Goal: Task Accomplishment & Management: Complete application form

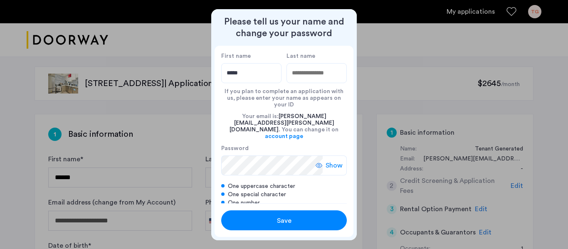
type input "*****"
click at [283, 145] on label "Password" at bounding box center [271, 148] width 101 height 7
click at [340, 160] on span "Show" at bounding box center [333, 165] width 17 height 10
click at [288, 218] on span "Save" at bounding box center [284, 221] width 15 height 10
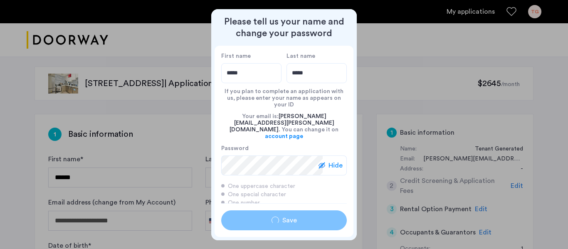
type input "*****"
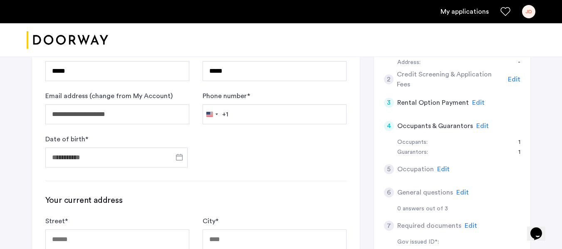
scroll to position [125, 0]
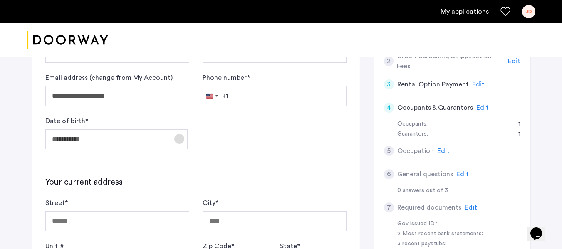
click at [177, 138] on span "Open calendar" at bounding box center [179, 139] width 20 height 20
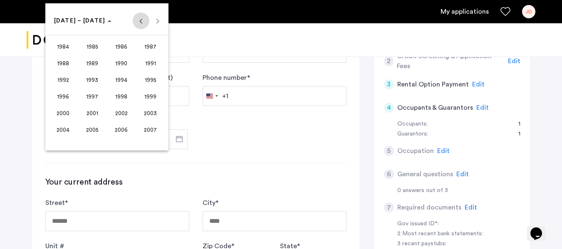
click at [138, 19] on span "Previous 24 years" at bounding box center [141, 20] width 17 height 17
click at [156, 19] on span "Next 24 years" at bounding box center [157, 20] width 17 height 17
click at [94, 95] on span "1973" at bounding box center [92, 96] width 26 height 15
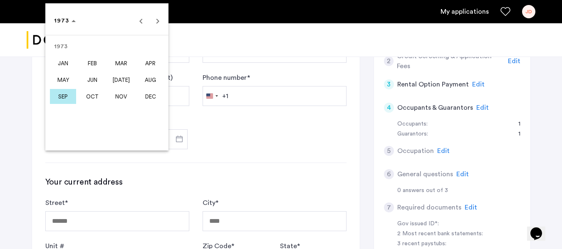
click at [125, 97] on span "NOV" at bounding box center [121, 96] width 26 height 15
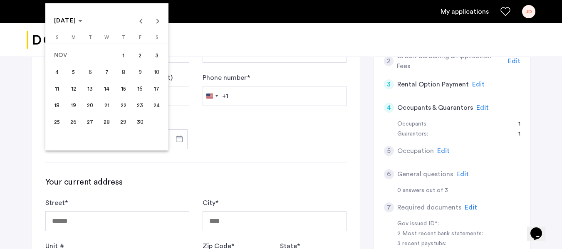
click at [58, 68] on span "4" at bounding box center [56, 71] width 15 height 15
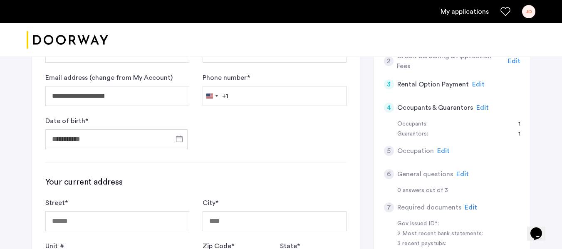
type input "**********"
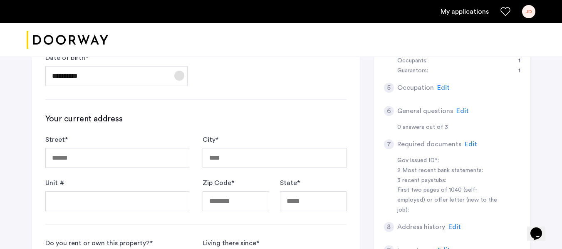
scroll to position [208, 0]
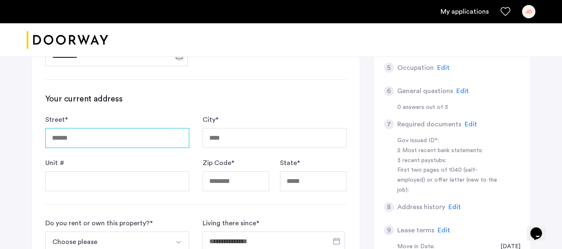
click at [147, 137] on input "Street *" at bounding box center [117, 138] width 144 height 20
type input "**********"
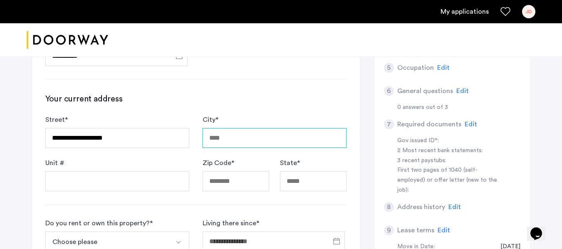
type input "***"
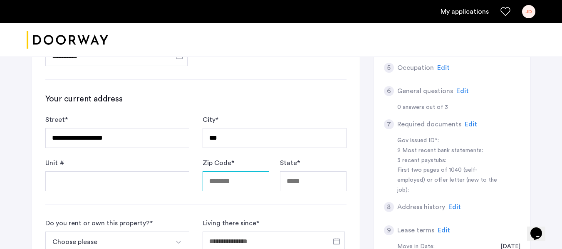
type input "*****"
type input "********"
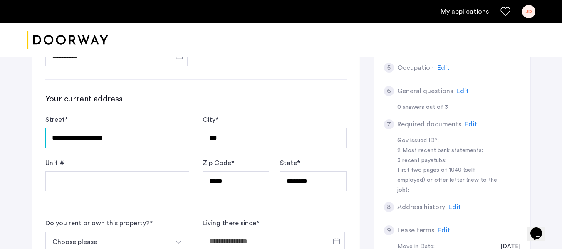
click at [157, 137] on input "**********" at bounding box center [117, 138] width 144 height 20
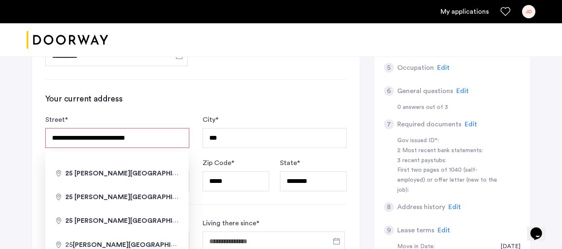
type input "**********"
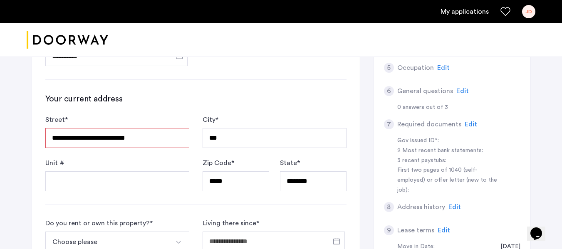
click at [219, 97] on h3 "Your current address" at bounding box center [195, 99] width 301 height 12
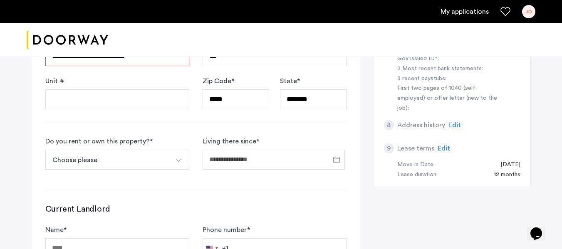
scroll to position [291, 0]
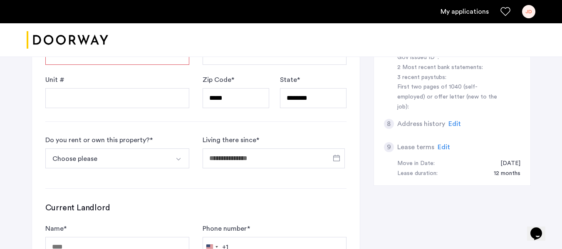
click at [180, 159] on img "Select option" at bounding box center [178, 159] width 7 height 7
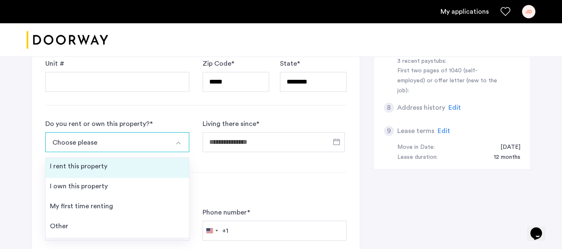
scroll to position [333, 0]
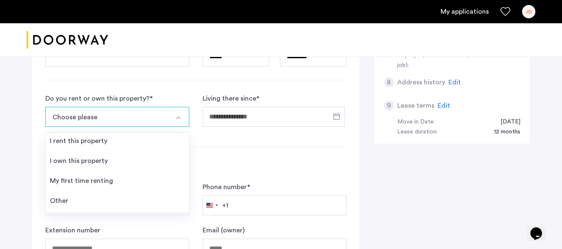
drag, startPoint x: 160, startPoint y: 194, endPoint x: 179, endPoint y: 183, distance: 21.8
click at [160, 194] on li "Other" at bounding box center [117, 202] width 143 height 20
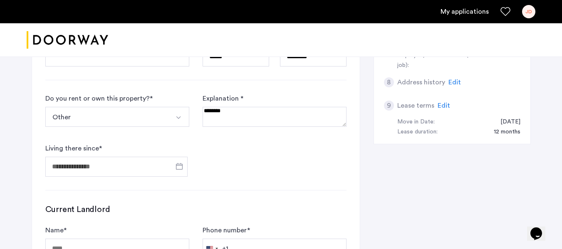
click at [266, 121] on textarea at bounding box center [274, 117] width 144 height 20
type textarea "*****"
click at [142, 170] on input "Living there since *" at bounding box center [116, 167] width 142 height 20
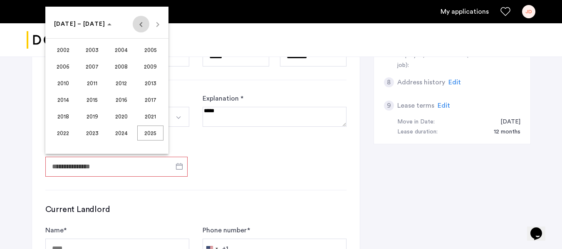
click at [140, 23] on span "Previous 24 years" at bounding box center [141, 24] width 17 height 17
click at [158, 135] on span "2001" at bounding box center [150, 133] width 26 height 15
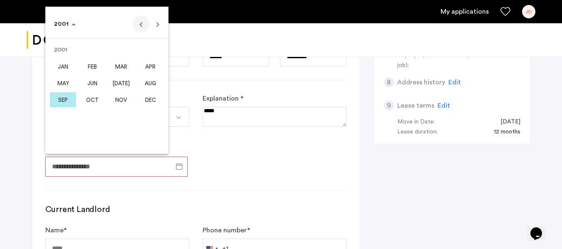
click at [139, 22] on span "Previous year" at bounding box center [141, 24] width 17 height 17
click at [71, 23] on span "2000" at bounding box center [65, 24] width 23 height 7
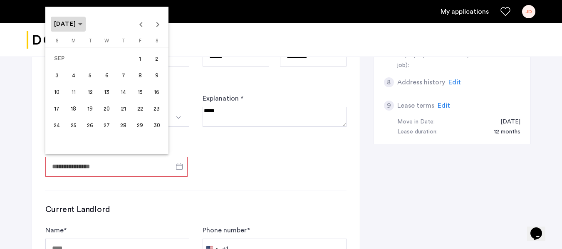
click at [83, 23] on span "[DATE]" at bounding box center [68, 24] width 29 height 7
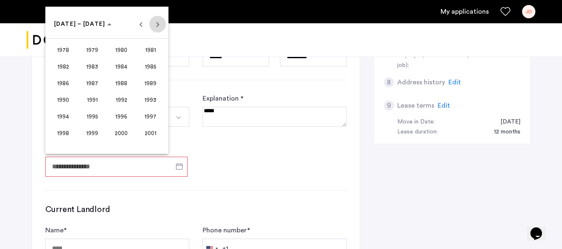
click at [160, 22] on span "Next 24 years" at bounding box center [157, 24] width 17 height 17
click at [69, 50] on span "2002" at bounding box center [63, 49] width 26 height 15
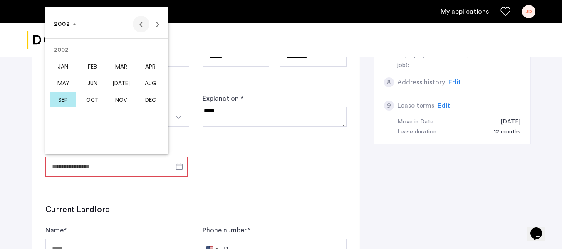
click at [140, 26] on span "Previous year" at bounding box center [141, 24] width 17 height 17
click at [65, 97] on span "SEP" at bounding box center [63, 99] width 26 height 15
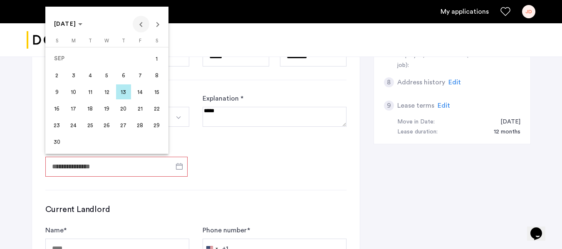
click at [141, 19] on span "Previous month" at bounding box center [141, 24] width 17 height 17
click at [157, 23] on span "Next month" at bounding box center [157, 24] width 17 height 17
click at [158, 23] on span "Next month" at bounding box center [157, 24] width 17 height 17
click at [159, 22] on span "Next month" at bounding box center [157, 24] width 17 height 17
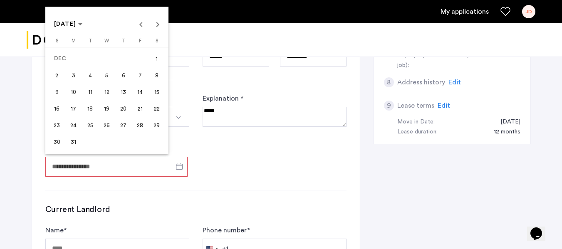
click at [156, 59] on span "1" at bounding box center [156, 58] width 15 height 15
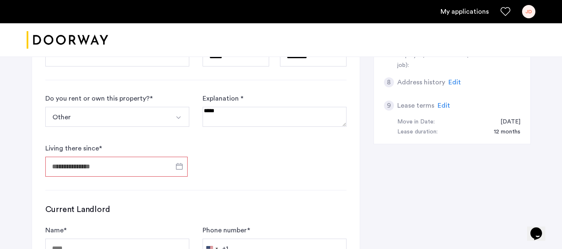
type input "**********"
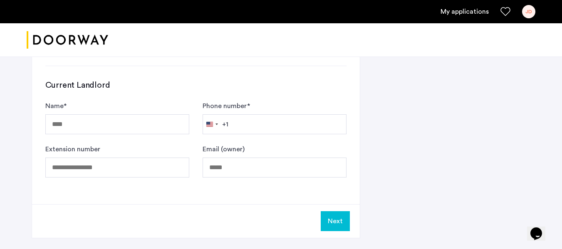
scroll to position [457, 0]
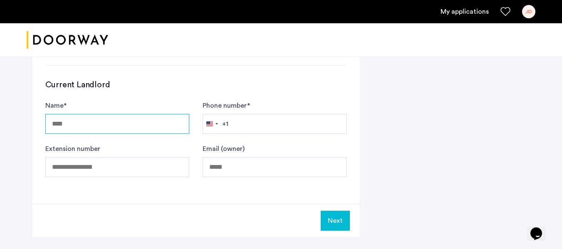
click at [122, 114] on input "Name *" at bounding box center [117, 124] width 144 height 20
type input "**********"
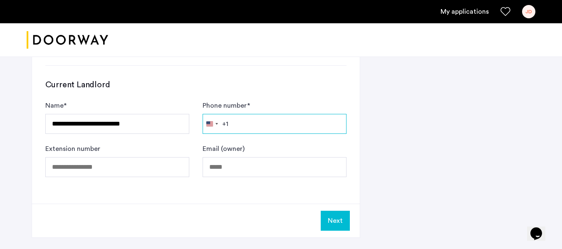
click at [267, 126] on input "Phone number *" at bounding box center [274, 124] width 144 height 20
type input "**********"
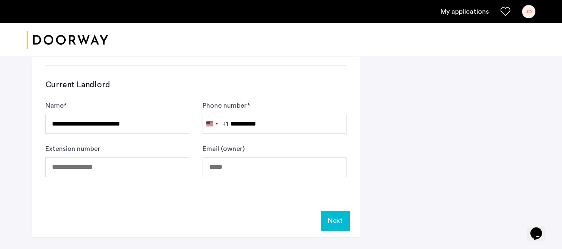
click at [338, 224] on button "Next" at bounding box center [334, 221] width 29 height 20
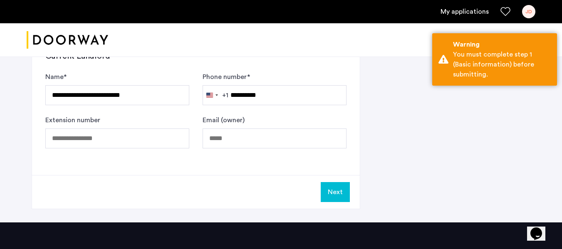
scroll to position [537, 0]
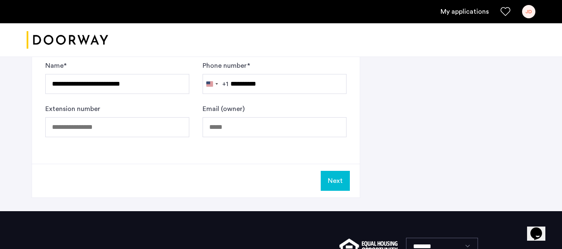
click at [327, 185] on button "Next" at bounding box center [334, 181] width 29 height 20
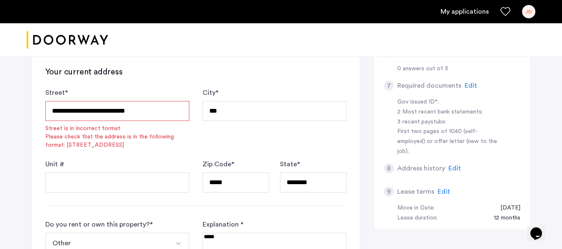
scroll to position [246, 0]
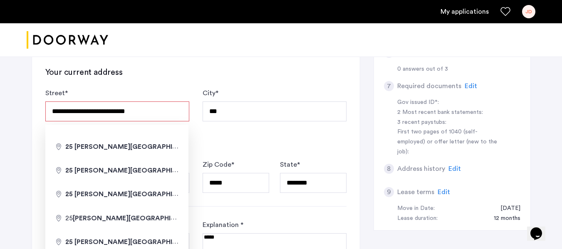
drag, startPoint x: 123, startPoint y: 113, endPoint x: 163, endPoint y: 116, distance: 39.1
click at [163, 116] on input "**********" at bounding box center [117, 111] width 144 height 20
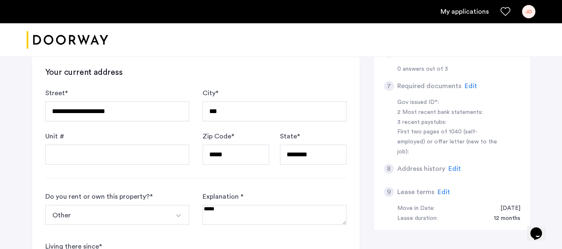
click at [305, 174] on div "**********" at bounding box center [196, 147] width 328 height 558
click at [136, 154] on input "Unit #" at bounding box center [117, 155] width 144 height 20
click at [140, 109] on input "**********" at bounding box center [117, 111] width 144 height 20
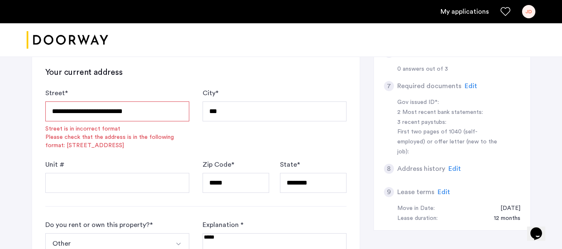
click at [265, 135] on div "City * ***" at bounding box center [274, 119] width 144 height 62
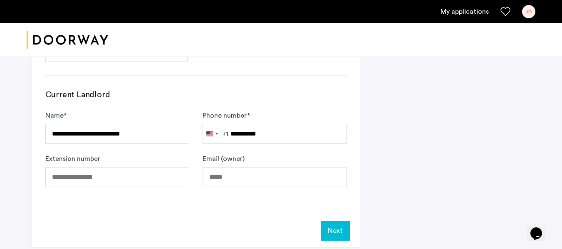
scroll to position [579, 0]
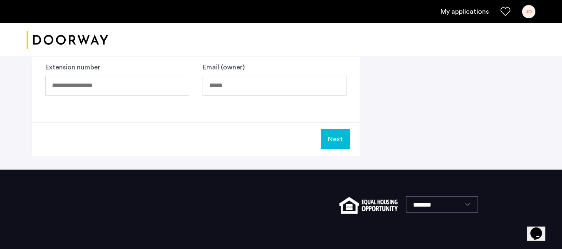
click at [334, 136] on button "Next" at bounding box center [334, 139] width 29 height 20
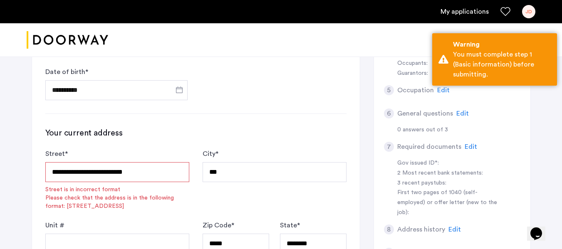
scroll to position [163, 0]
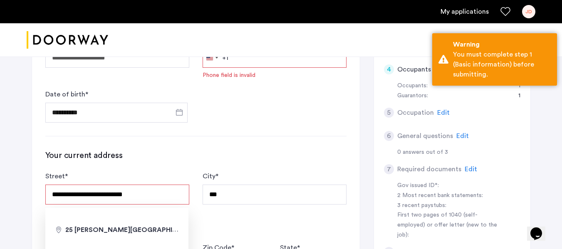
drag, startPoint x: 118, startPoint y: 194, endPoint x: 159, endPoint y: 195, distance: 40.8
click at [159, 195] on input "**********" at bounding box center [117, 195] width 144 height 20
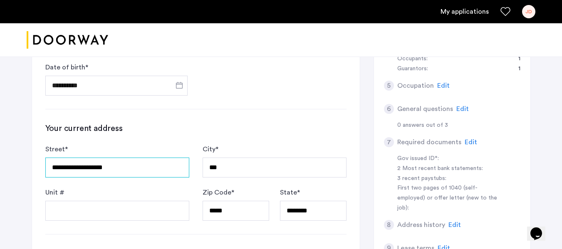
scroll to position [204, 0]
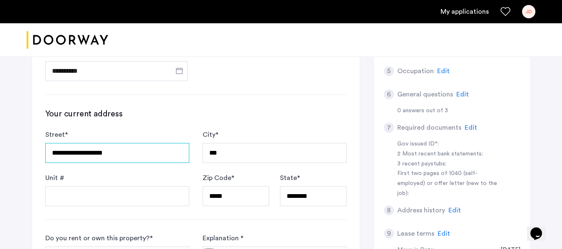
type input "**********"
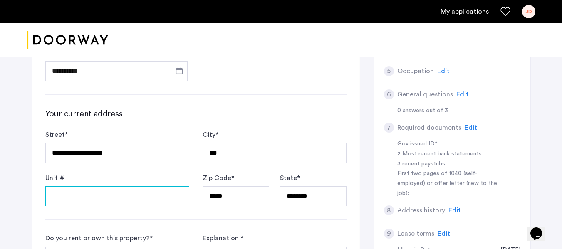
click at [121, 195] on input "Unit #" at bounding box center [117, 196] width 144 height 20
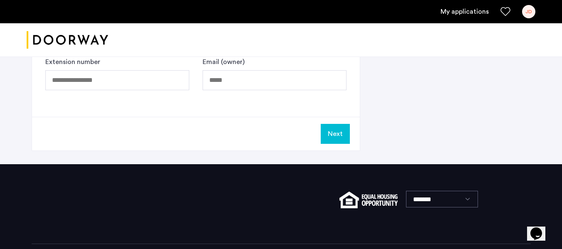
scroll to position [579, 0]
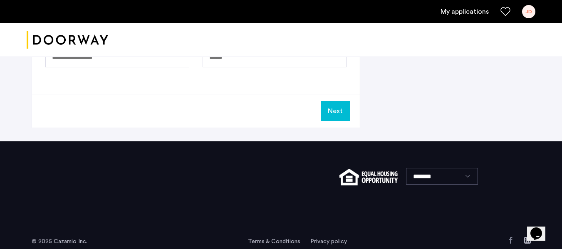
type input "****"
click at [341, 114] on button "Next" at bounding box center [334, 111] width 29 height 20
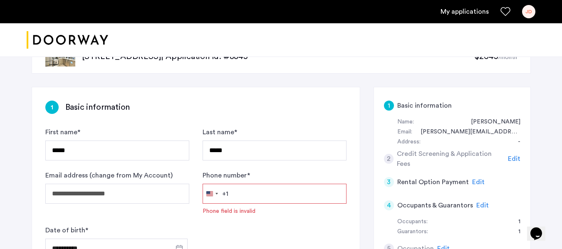
scroll to position [42, 0]
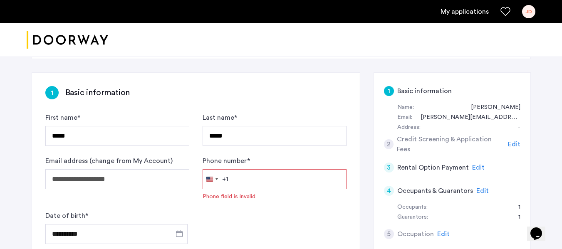
click at [304, 184] on input "Phone number *" at bounding box center [274, 179] width 144 height 20
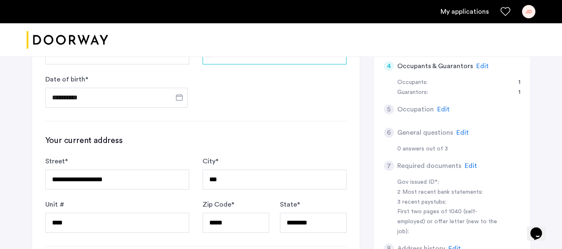
scroll to position [208, 0]
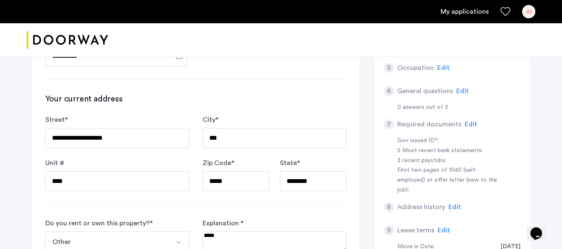
type input "**********"
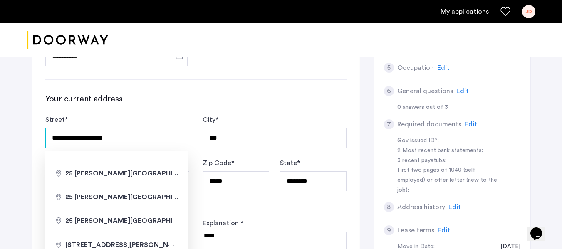
click at [166, 139] on input "**********" at bounding box center [117, 138] width 144 height 20
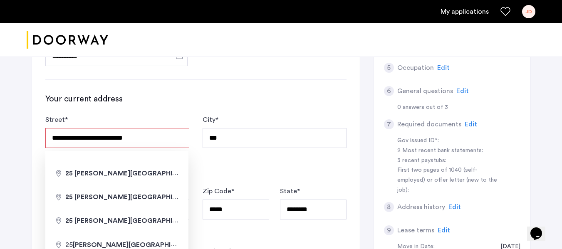
click at [330, 163] on div "City * ***" at bounding box center [274, 146] width 144 height 62
drag, startPoint x: 121, startPoint y: 138, endPoint x: 177, endPoint y: 169, distance: 64.0
click at [180, 139] on input "**********" at bounding box center [117, 138] width 144 height 20
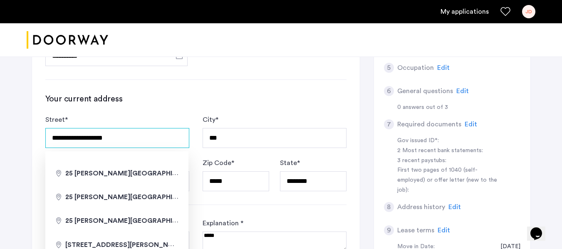
type input "**********"
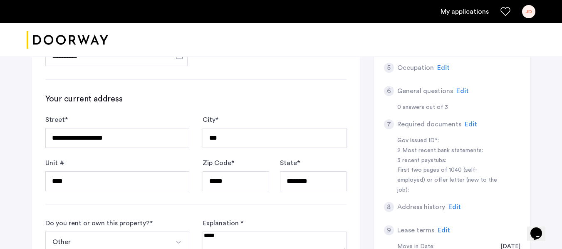
click at [287, 107] on div "**********" at bounding box center [195, 142] width 301 height 98
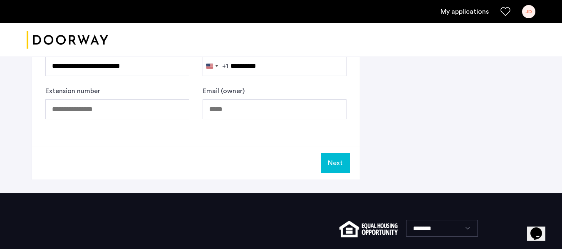
scroll to position [540, 0]
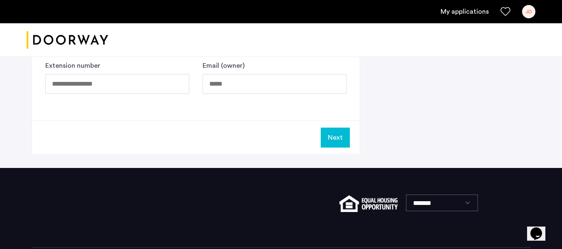
click at [332, 133] on button "Next" at bounding box center [334, 138] width 29 height 20
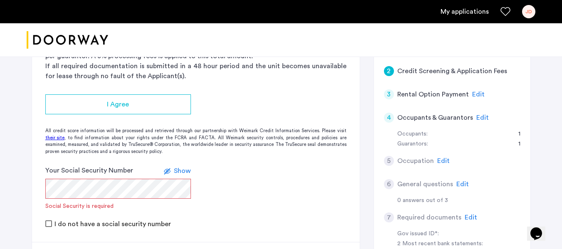
scroll to position [83, 0]
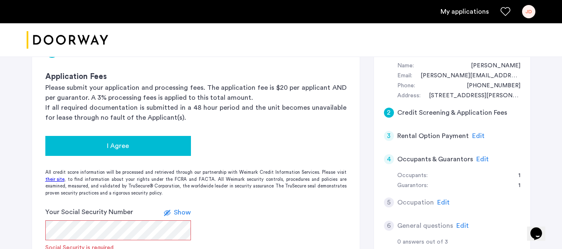
click at [168, 143] on div "I Agree" at bounding box center [118, 146] width 132 height 10
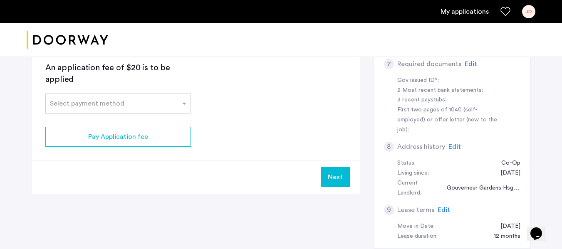
scroll to position [291, 0]
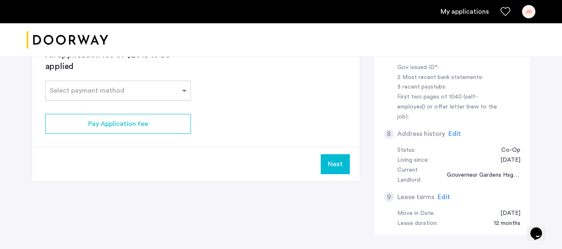
click at [187, 91] on span at bounding box center [185, 91] width 10 height 10
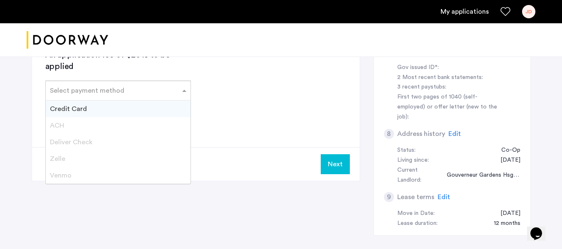
click at [168, 105] on div "Credit Card" at bounding box center [118, 109] width 145 height 17
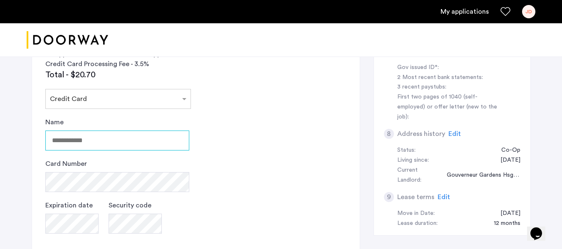
click at [152, 142] on input "Name" at bounding box center [117, 141] width 144 height 20
type input "**********"
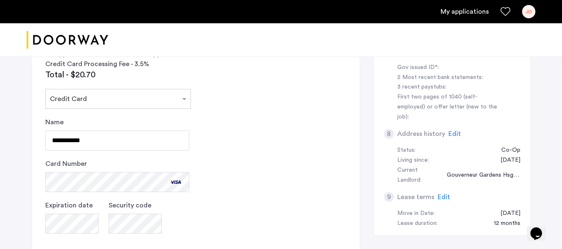
click at [237, 179] on app-credit-screening "2 Credit Screening & Application Fees Application Fees Please submit your appli…" at bounding box center [196, 76] width 328 height 507
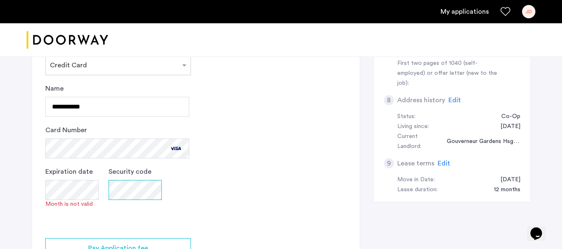
scroll to position [374, 0]
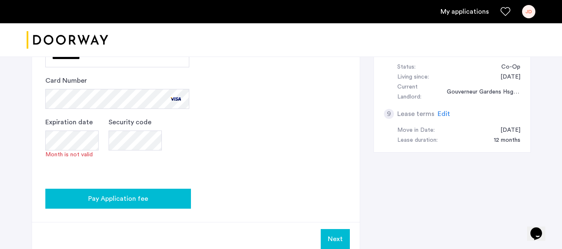
click at [160, 200] on div "Pay Application fee" at bounding box center [118, 199] width 132 height 10
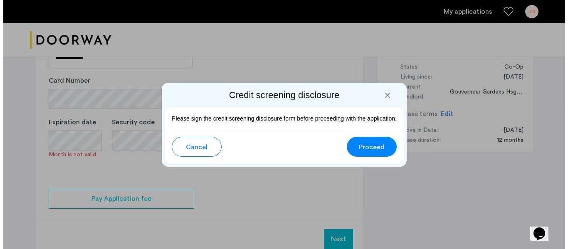
scroll to position [0, 0]
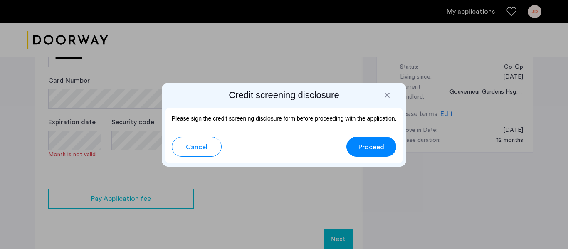
click at [213, 147] on button "Cancel" at bounding box center [197, 147] width 50 height 20
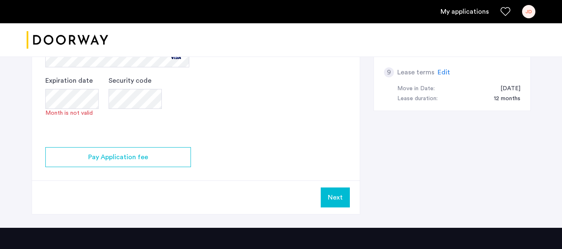
scroll to position [457, 0]
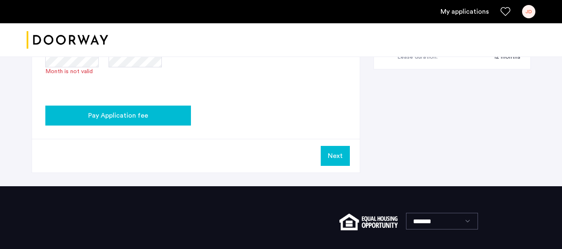
click at [133, 114] on span "Pay Application fee" at bounding box center [118, 116] width 60 height 10
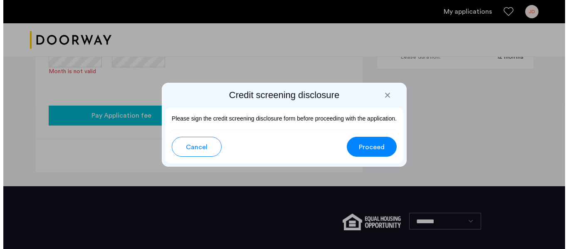
scroll to position [0, 0]
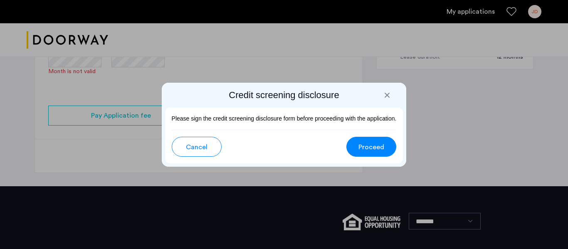
click at [365, 146] on span "Proceed" at bounding box center [371, 147] width 26 height 10
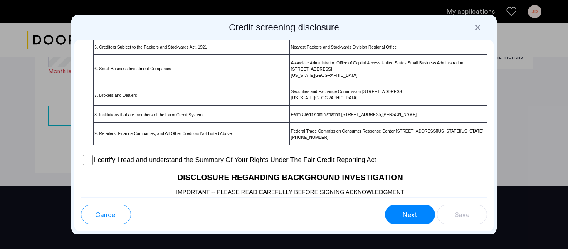
scroll to position [665, 0]
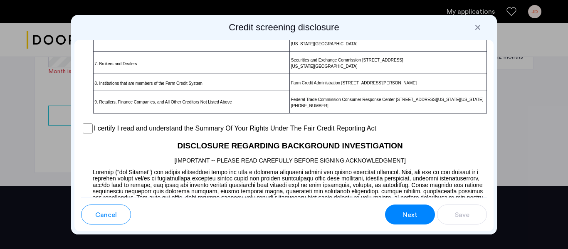
click at [317, 133] on label "I certify I read and understand the Summary Of Your Rights Under The Fair Credi…" at bounding box center [235, 128] width 282 height 10
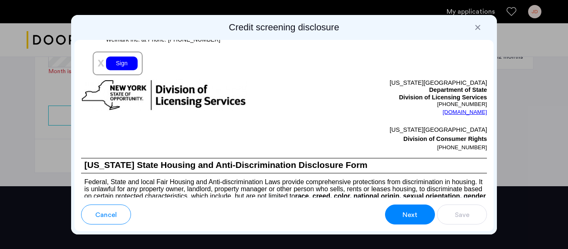
scroll to position [1039, 0]
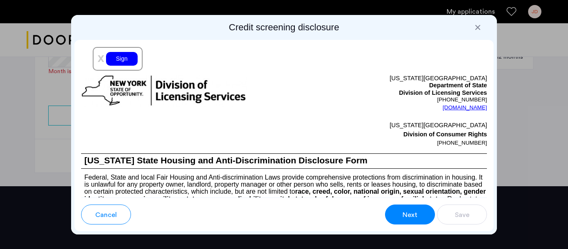
click at [123, 66] on div "Sign" at bounding box center [122, 59] width 32 height 14
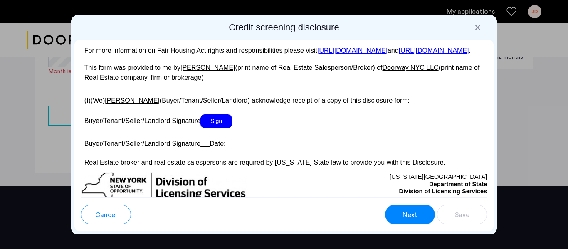
scroll to position [1621, 0]
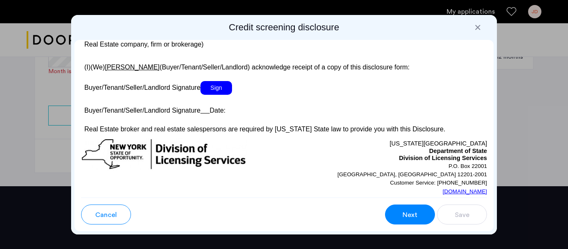
click at [223, 95] on span "Sign" at bounding box center [216, 88] width 32 height 14
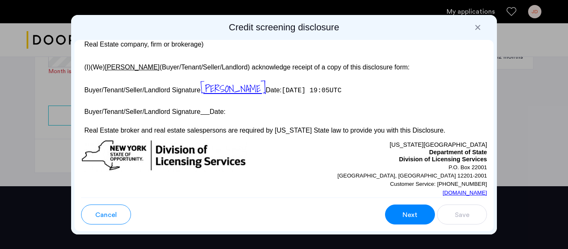
click at [219, 117] on p "Buyer/Tenant/Seller/Landlord Signature Date:" at bounding box center [284, 111] width 406 height 12
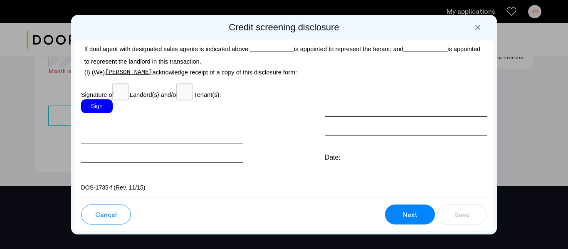
scroll to position [2577, 0]
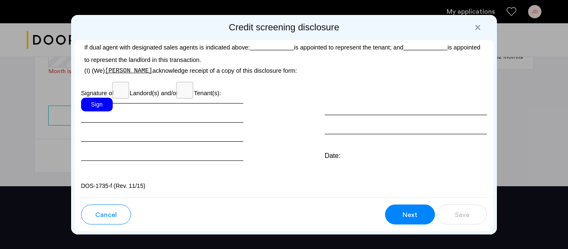
click at [97, 111] on div "Sign" at bounding box center [97, 105] width 32 height 14
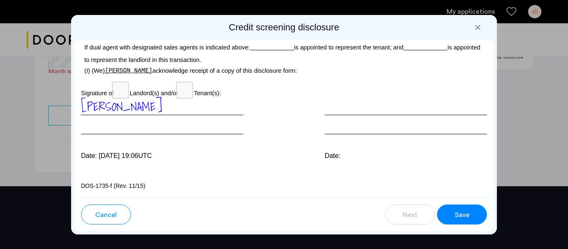
scroll to position [2603, 0]
click at [468, 215] on span "Save" at bounding box center [462, 215] width 15 height 10
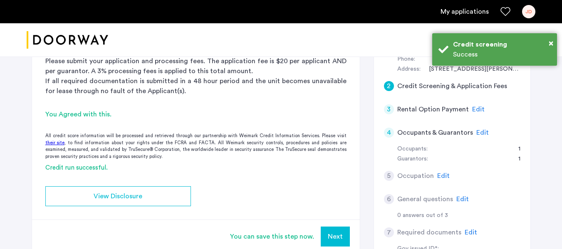
scroll to position [0, 0]
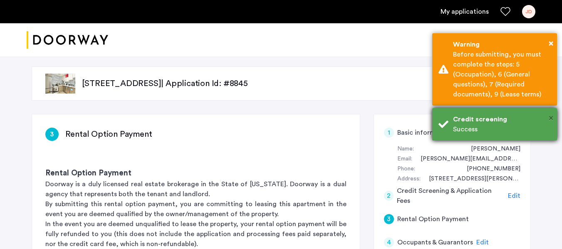
click at [552, 114] on span "×" at bounding box center [550, 118] width 5 height 8
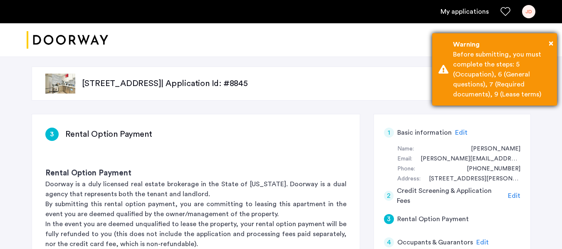
click at [555, 40] on div "× Warning Before submitting, you must complete the steps: 5 (Occupation), 6 (Ge…" at bounding box center [494, 69] width 125 height 72
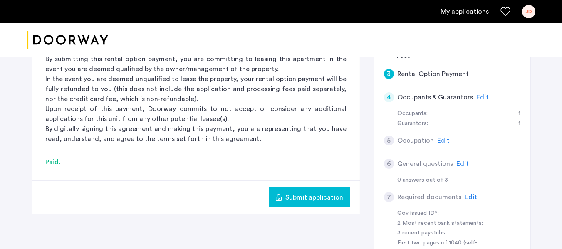
scroll to position [125, 0]
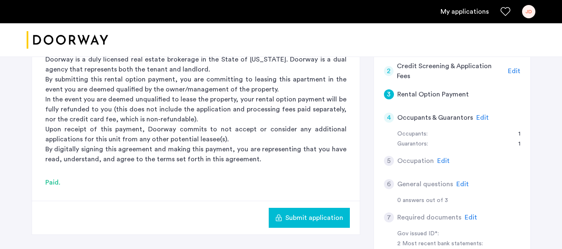
click at [478, 116] on span "Edit" at bounding box center [482, 117] width 12 height 7
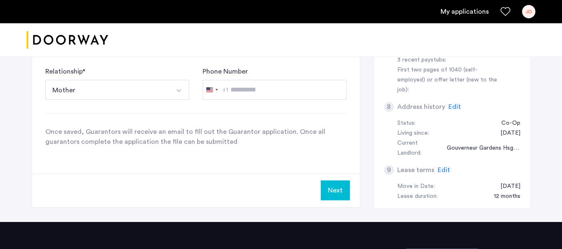
scroll to position [333, 0]
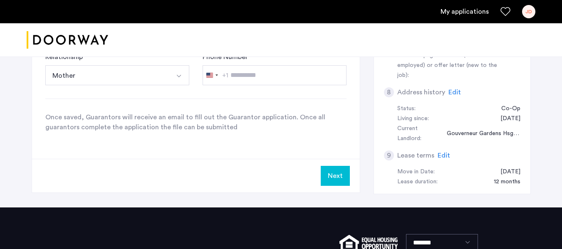
click at [334, 177] on button "Next" at bounding box center [334, 176] width 29 height 20
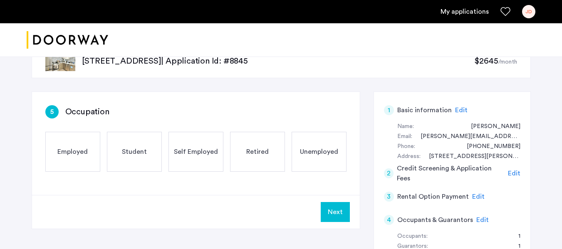
scroll to position [42, 0]
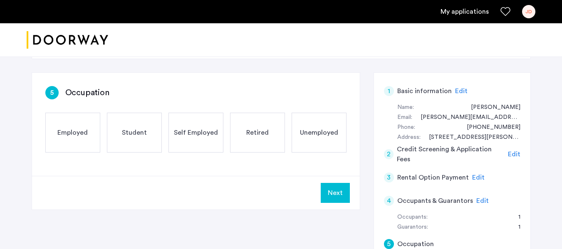
click at [76, 134] on span "Employed" at bounding box center [72, 133] width 30 height 10
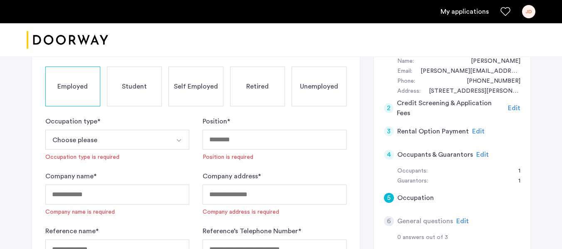
scroll to position [125, 0]
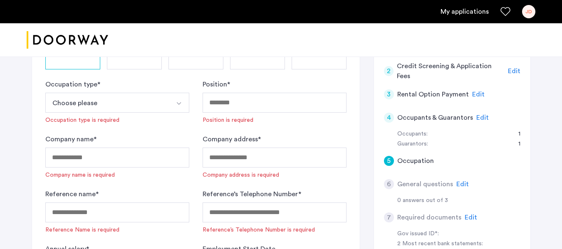
click at [181, 102] on img "Select option" at bounding box center [178, 103] width 7 height 7
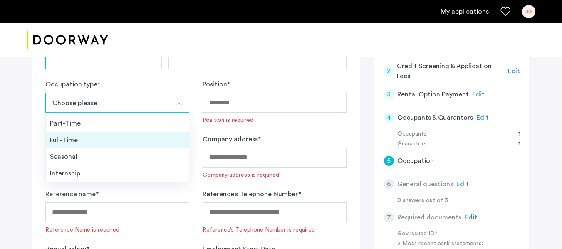
click at [139, 140] on div "Full-Time" at bounding box center [117, 140] width 135 height 10
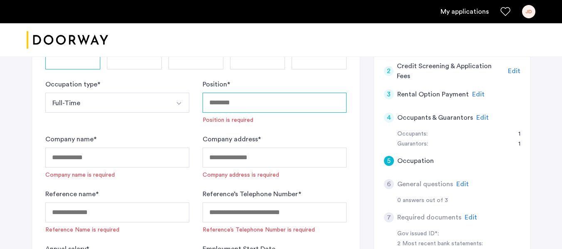
click at [300, 104] on input "Position *" at bounding box center [274, 103] width 144 height 20
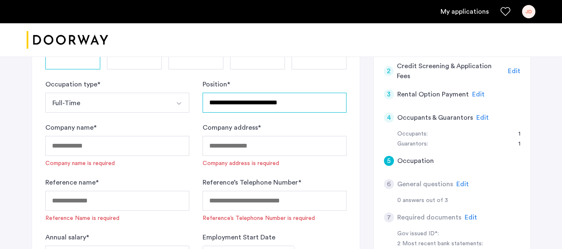
type input "**********"
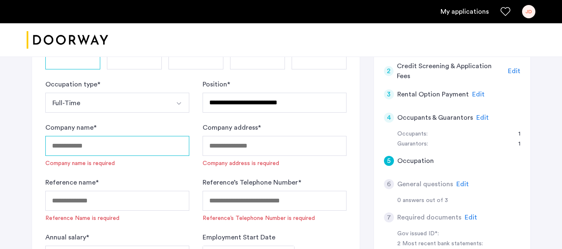
drag, startPoint x: 137, startPoint y: 146, endPoint x: 153, endPoint y: 149, distance: 15.7
click at [138, 146] on input "Company name *" at bounding box center [117, 146] width 144 height 20
type input "*"
type input "**********"
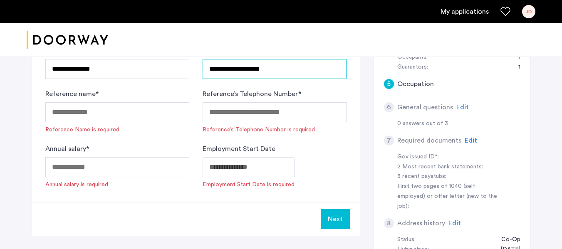
scroll to position [208, 0]
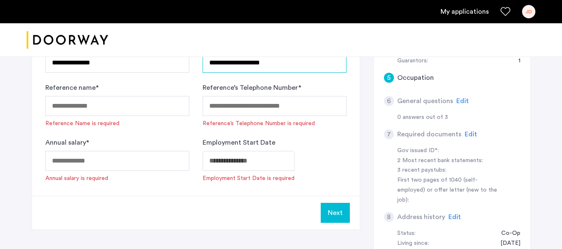
type input "**********"
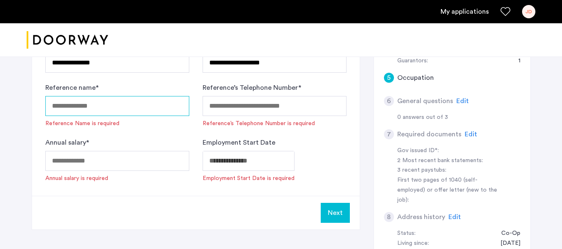
click at [129, 106] on input "Reference name *" at bounding box center [117, 106] width 144 height 20
type input "**********"
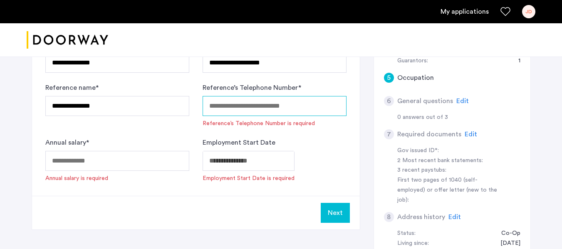
click at [239, 104] on input "Reference’s Telephone Number *" at bounding box center [274, 106] width 144 height 20
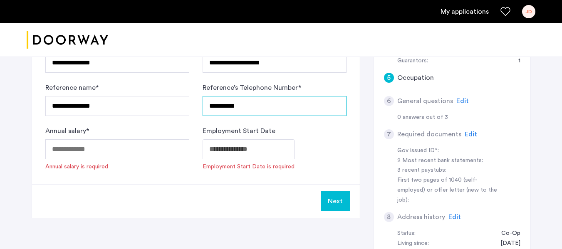
type input "**********"
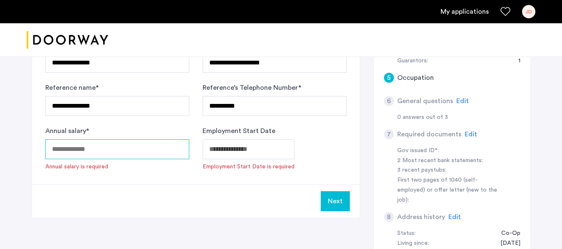
click at [111, 149] on input "Annual salary *" at bounding box center [117, 149] width 144 height 20
paste input "*******"
type input "*****"
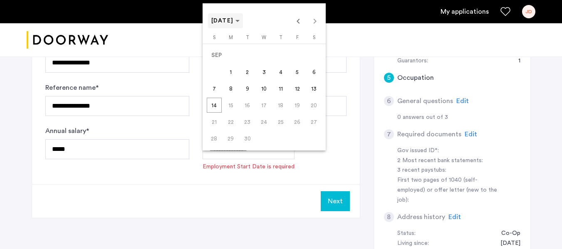
click at [234, 19] on span "[DATE]" at bounding box center [222, 21] width 22 height 6
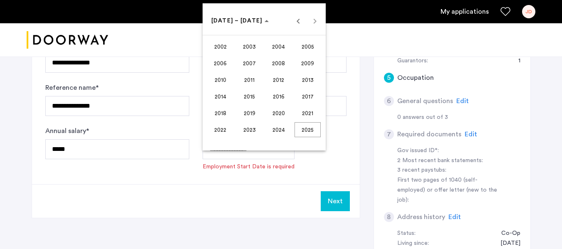
click at [275, 112] on span "2020" at bounding box center [278, 113] width 26 height 15
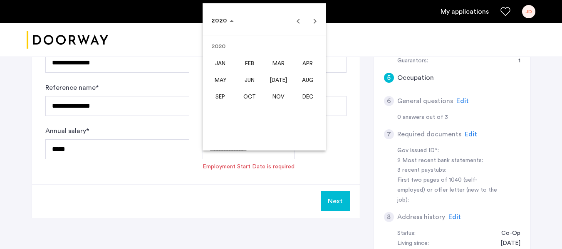
click at [307, 81] on span "AUG" at bounding box center [307, 79] width 26 height 15
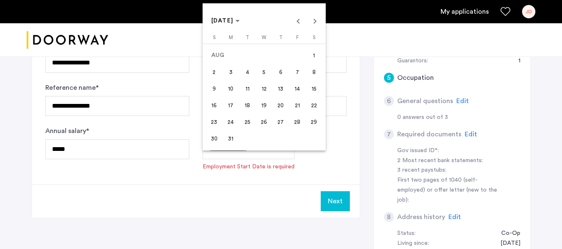
click at [230, 90] on span "10" at bounding box center [230, 88] width 15 height 15
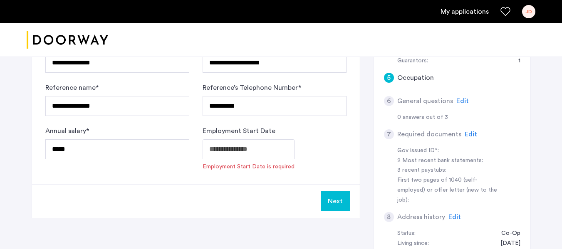
type input "**********"
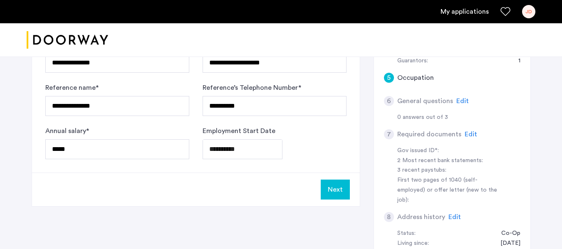
click at [340, 193] on button "Next" at bounding box center [334, 190] width 29 height 20
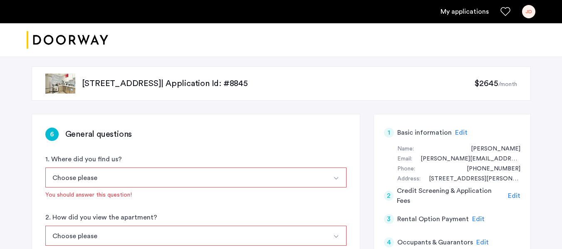
click at [214, 172] on button "Choose please" at bounding box center [185, 178] width 281 height 20
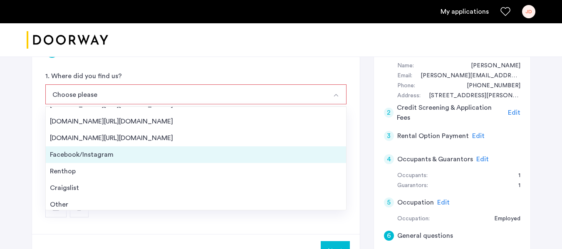
scroll to position [13, 0]
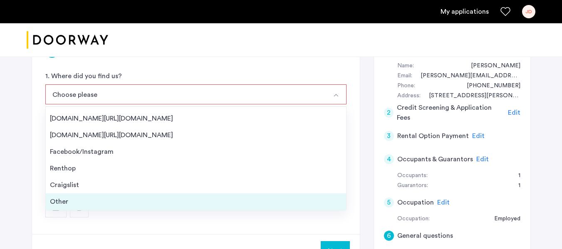
click at [155, 204] on div "Other" at bounding box center [196, 202] width 292 height 10
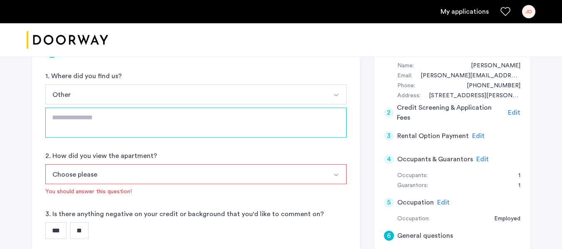
click at [145, 116] on textarea at bounding box center [195, 123] width 301 height 30
type textarea "**********"
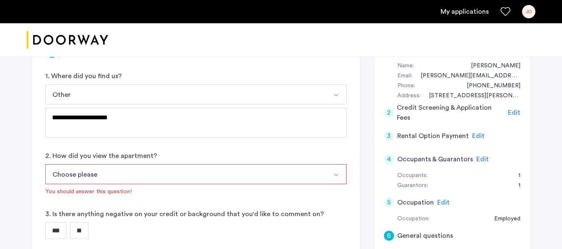
click at [169, 174] on button "Choose please" at bounding box center [185, 174] width 281 height 20
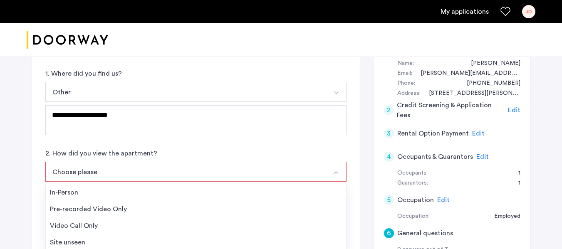
scroll to position [125, 0]
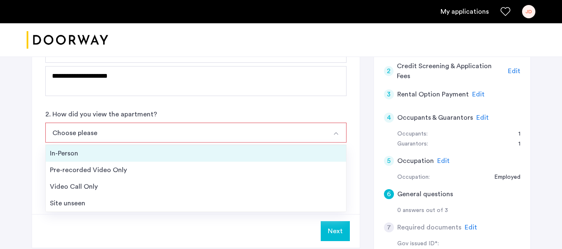
click at [180, 155] on div "In-Person" at bounding box center [196, 153] width 292 height 10
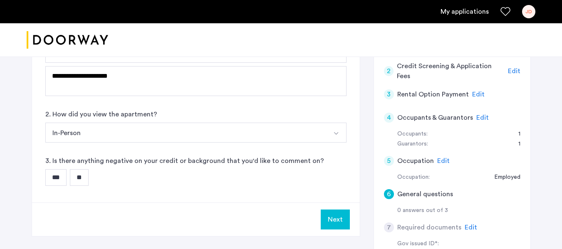
click at [89, 175] on input "**" at bounding box center [79, 177] width 19 height 17
click at [342, 226] on button "Next" at bounding box center [334, 219] width 29 height 20
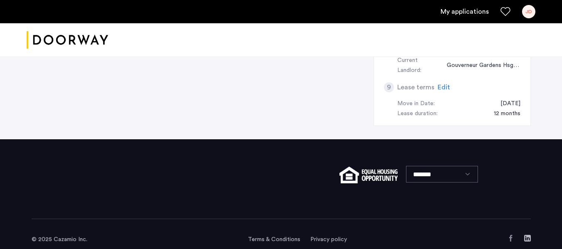
scroll to position [412, 0]
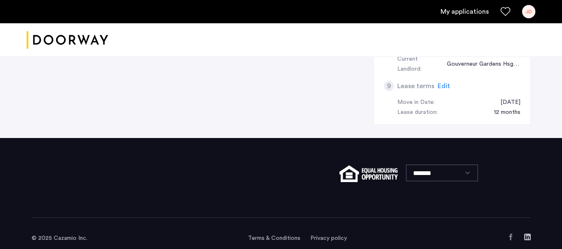
click at [471, 7] on link "My applications" at bounding box center [464, 12] width 48 height 10
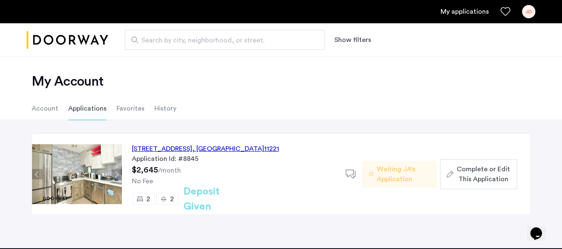
click at [529, 13] on div "JD" at bounding box center [528, 11] width 13 height 13
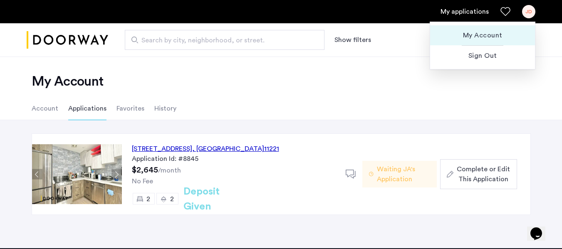
click at [485, 39] on span "My Account" at bounding box center [481, 35] width 91 height 10
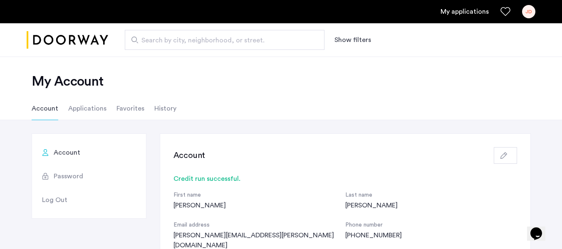
click at [80, 177] on span "Password" at bounding box center [69, 176] width 30 height 10
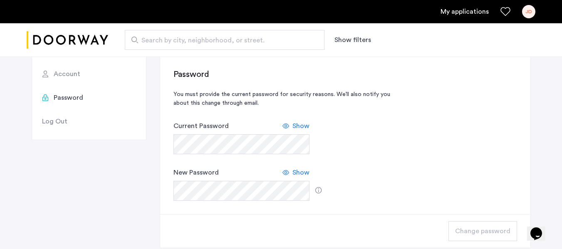
scroll to position [83, 0]
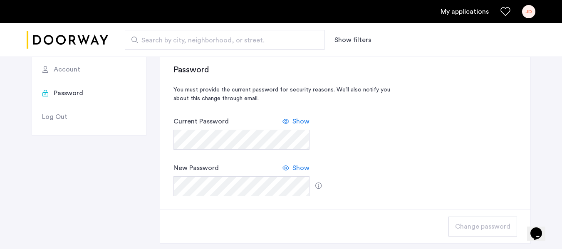
click at [296, 120] on span "Show" at bounding box center [300, 121] width 17 height 10
click at [168, 138] on div "Password You must provide the current password for security reasons. We’ll also…" at bounding box center [345, 130] width 370 height 159
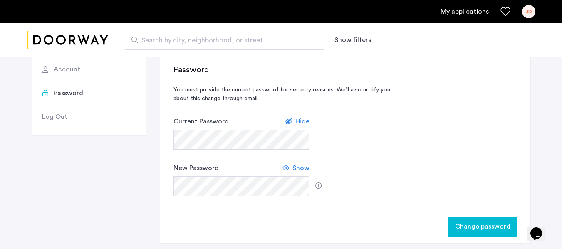
click at [296, 168] on span "Show" at bounding box center [300, 168] width 17 height 10
click at [467, 222] on span "Change password" at bounding box center [482, 227] width 55 height 10
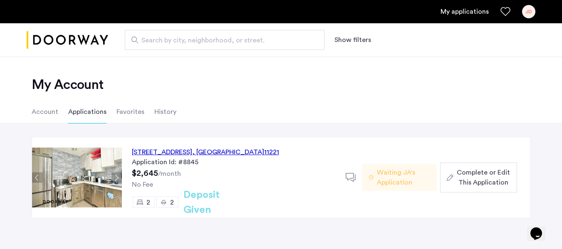
click at [505, 175] on span "Complete or Edit This Application" at bounding box center [482, 178] width 53 height 20
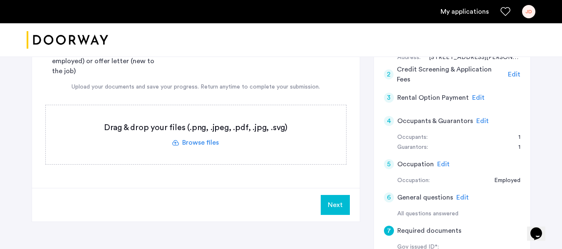
scroll to position [83, 0]
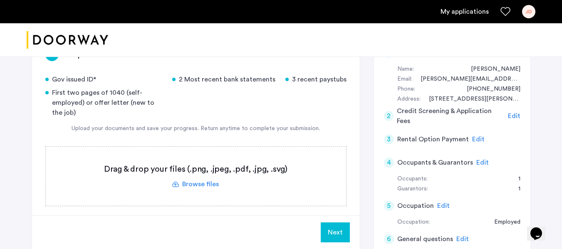
click at [187, 182] on label at bounding box center [196, 176] width 300 height 59
click at [0, 0] on input "file" at bounding box center [0, 0] width 0 height 0
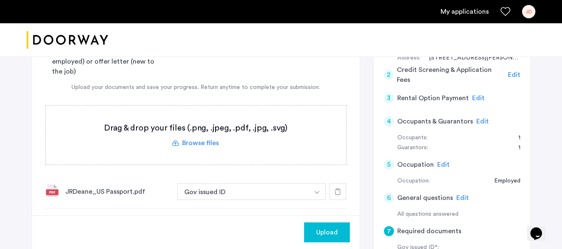
scroll to position [125, 0]
click at [315, 231] on div "Upload" at bounding box center [326, 232] width 32 height 10
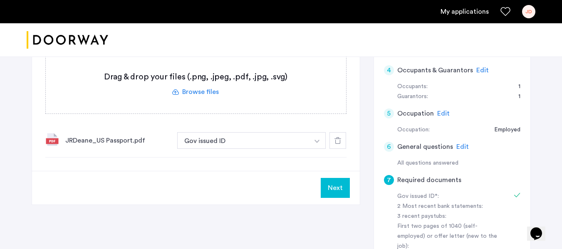
scroll to position [83, 0]
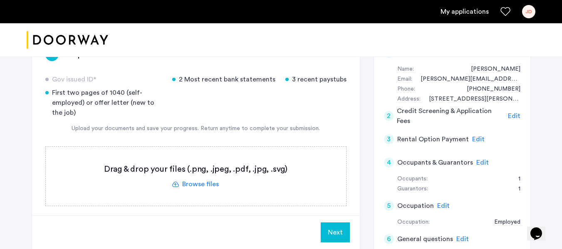
click at [187, 180] on label at bounding box center [196, 176] width 300 height 59
click at [0, 0] on input "file" at bounding box center [0, 0] width 0 height 0
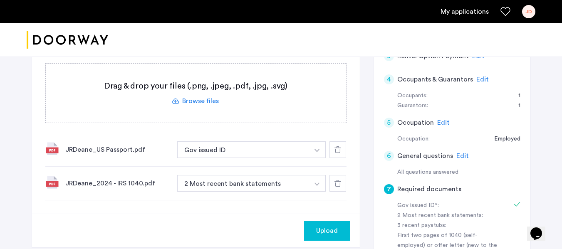
click at [340, 182] on icon at bounding box center [337, 183] width 7 height 7
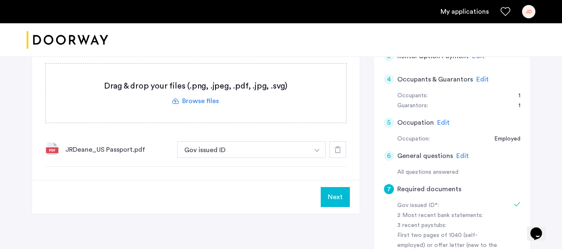
click at [207, 99] on label at bounding box center [196, 93] width 300 height 59
click at [0, 0] on input "file" at bounding box center [0, 0] width 0 height 0
click at [209, 99] on label at bounding box center [196, 93] width 300 height 59
click at [0, 0] on input "file" at bounding box center [0, 0] width 0 height 0
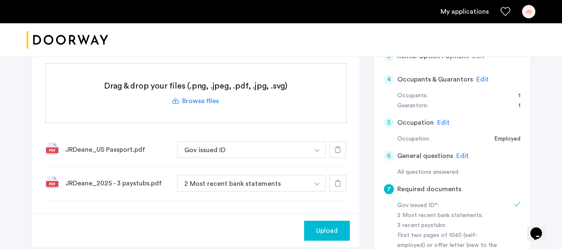
click at [316, 179] on button "button" at bounding box center [316, 183] width 17 height 17
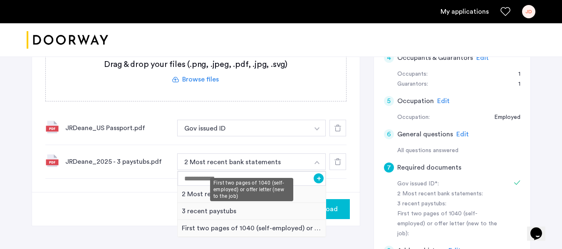
scroll to position [208, 0]
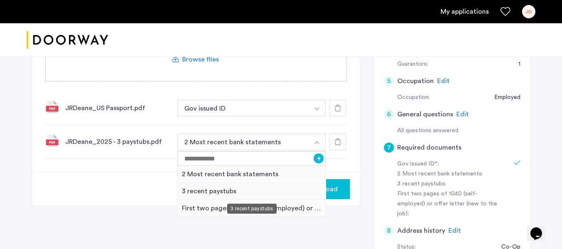
click at [190, 190] on div "3 recent paystubs" at bounding box center [251, 191] width 148 height 17
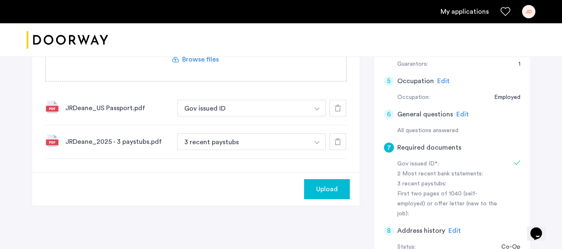
drag, startPoint x: 319, startPoint y: 189, endPoint x: 308, endPoint y: 191, distance: 11.4
click at [319, 190] on span "Upload" at bounding box center [327, 189] width 22 height 10
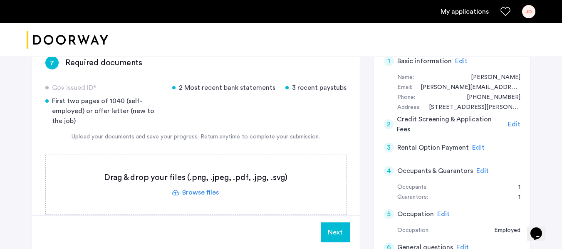
scroll to position [166, 0]
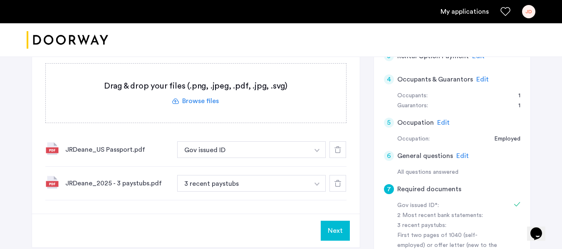
click at [336, 187] on div at bounding box center [337, 183] width 17 height 17
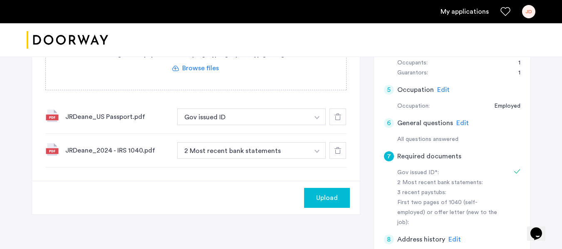
scroll to position [208, 0]
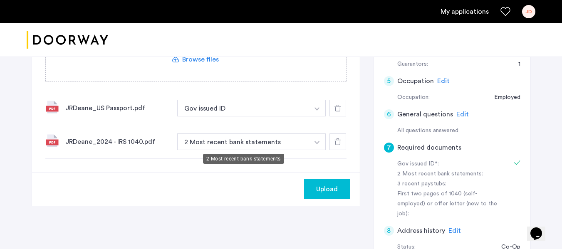
click at [265, 141] on button "2 Most recent bank statements" at bounding box center [243, 141] width 132 height 17
click at [315, 142] on img "button" at bounding box center [316, 142] width 5 height 3
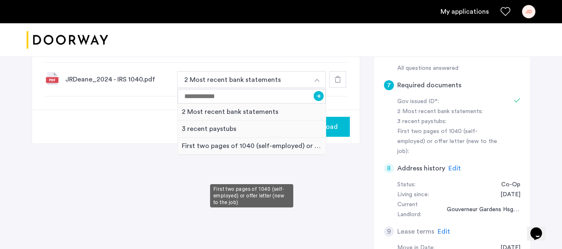
scroll to position [291, 0]
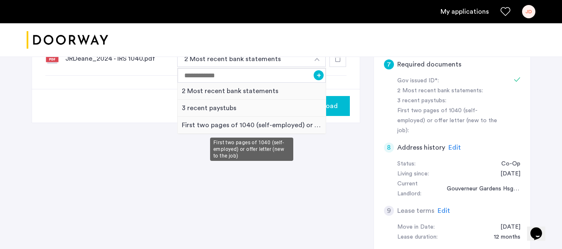
click at [272, 124] on div "First two pages of 1040 (self-employed) or offer letter (new to the job)" at bounding box center [251, 125] width 148 height 17
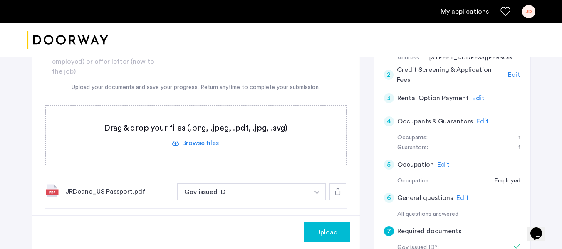
scroll to position [125, 0]
click at [203, 140] on label at bounding box center [196, 134] width 300 height 59
click at [0, 0] on input "file" at bounding box center [0, 0] width 0 height 0
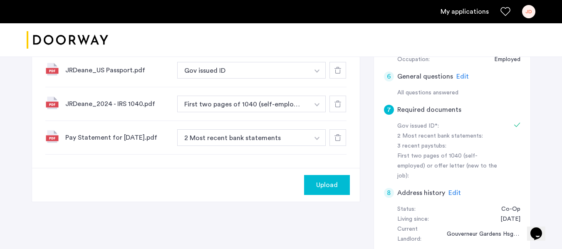
scroll to position [249, 0]
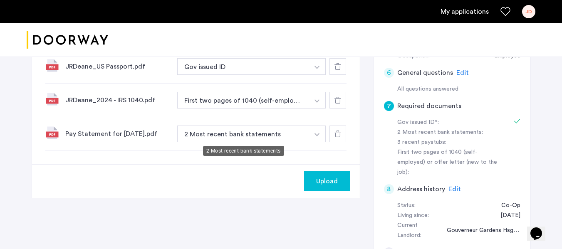
click at [264, 136] on button "2 Most recent bank statements" at bounding box center [243, 134] width 132 height 17
click at [318, 133] on img "button" at bounding box center [316, 134] width 5 height 3
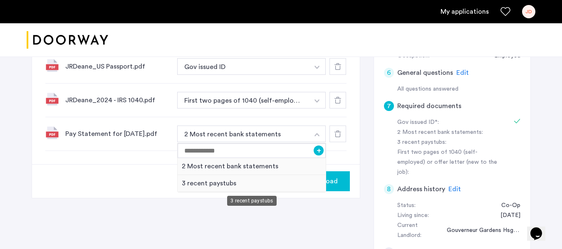
click at [191, 183] on div "3 recent paystubs" at bounding box center [251, 183] width 148 height 17
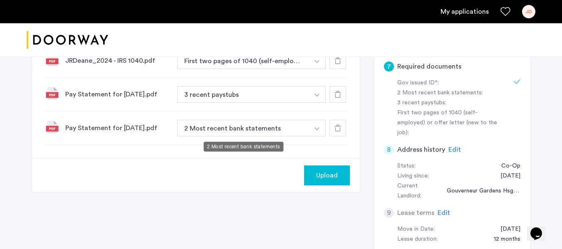
scroll to position [291, 0]
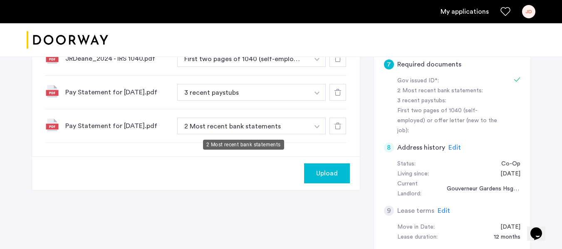
click at [261, 129] on button "2 Most recent bank statements" at bounding box center [243, 126] width 132 height 17
click at [318, 126] on button "button" at bounding box center [316, 126] width 17 height 17
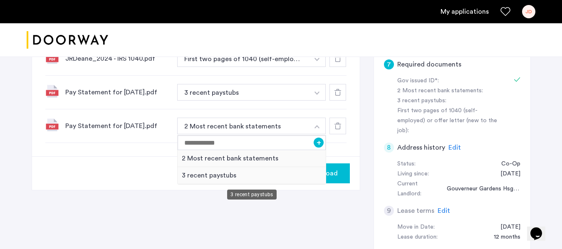
click at [213, 176] on div "3 recent paystubs" at bounding box center [251, 175] width 148 height 17
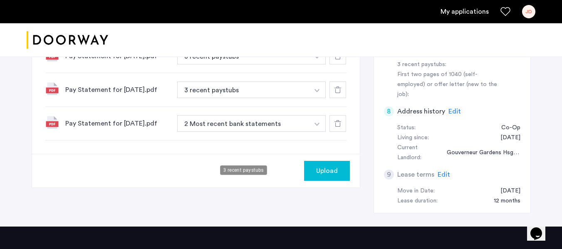
scroll to position [333, 0]
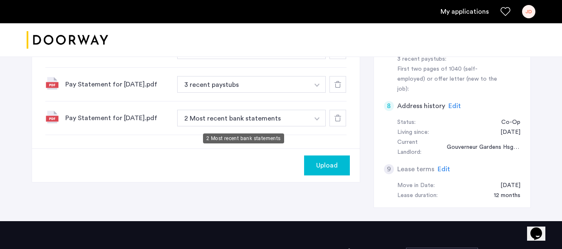
click at [291, 116] on button "2 Most recent bank statements" at bounding box center [243, 118] width 132 height 17
click at [312, 119] on button "button" at bounding box center [316, 118] width 17 height 17
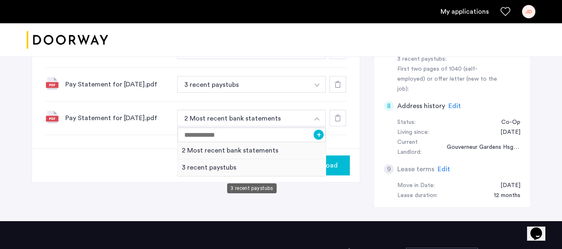
click at [185, 171] on div "3 recent paystubs" at bounding box center [251, 167] width 148 height 17
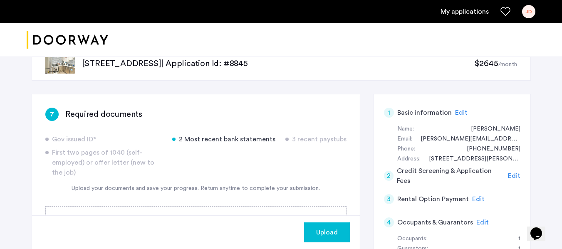
scroll to position [0, 0]
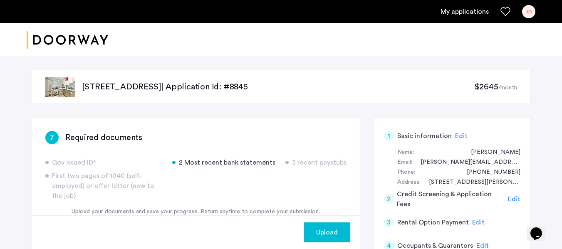
click at [463, 9] on link "My applications" at bounding box center [464, 12] width 48 height 10
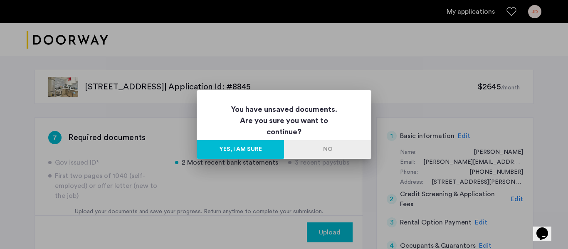
click at [269, 150] on button "Yes, I am sure" at bounding box center [240, 149] width 87 height 19
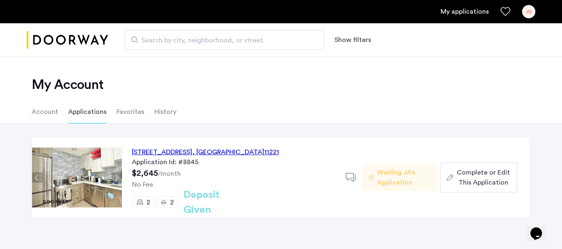
click at [473, 176] on span "Complete or Edit This Application" at bounding box center [482, 178] width 53 height 20
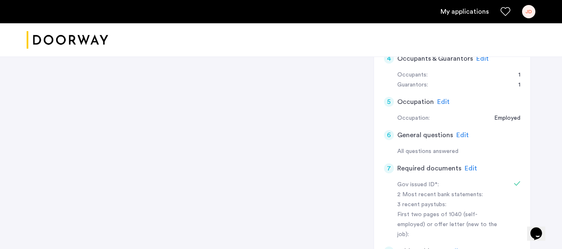
scroll to position [208, 0]
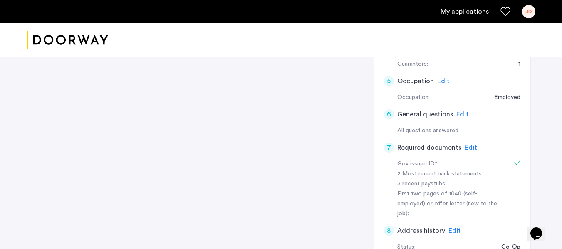
click at [466, 145] on span "Edit" at bounding box center [470, 147] width 12 height 7
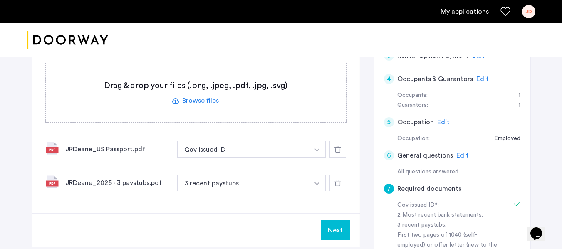
scroll to position [166, 0]
click at [216, 101] on label at bounding box center [196, 93] width 300 height 59
click at [0, 0] on input "file" at bounding box center [0, 0] width 0 height 0
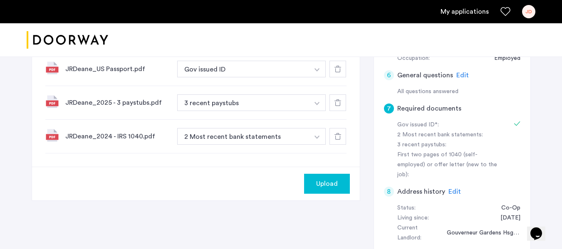
scroll to position [249, 0]
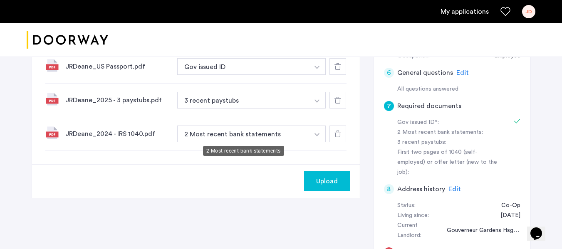
click at [278, 131] on button "2 Most recent bank statements" at bounding box center [243, 134] width 132 height 17
click at [299, 135] on button "2 Most recent bank statements" at bounding box center [243, 134] width 132 height 17
click at [314, 133] on img "button" at bounding box center [316, 134] width 5 height 3
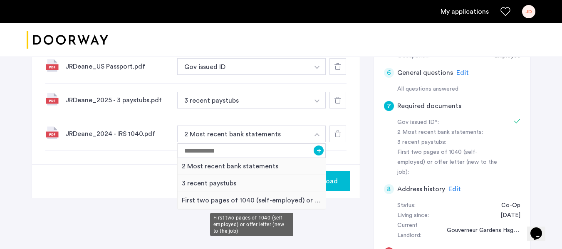
click at [233, 200] on div "First two pages of 1040 (self-employed) or offer letter (new to the job)" at bounding box center [251, 200] width 148 height 17
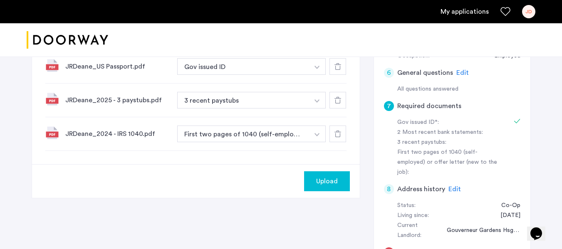
click at [312, 180] on div "Upload" at bounding box center [326, 181] width 32 height 10
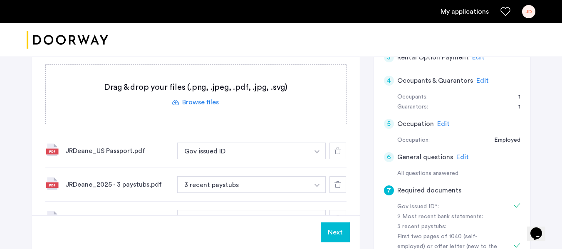
scroll to position [208, 0]
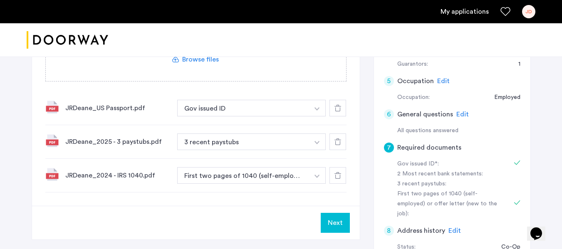
click at [314, 141] on img "button" at bounding box center [316, 142] width 5 height 3
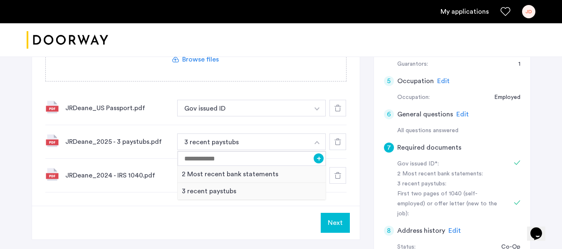
click at [340, 141] on icon at bounding box center [337, 141] width 7 height 7
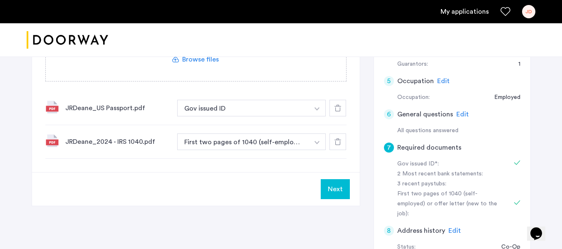
click at [333, 188] on button "Next" at bounding box center [334, 189] width 29 height 20
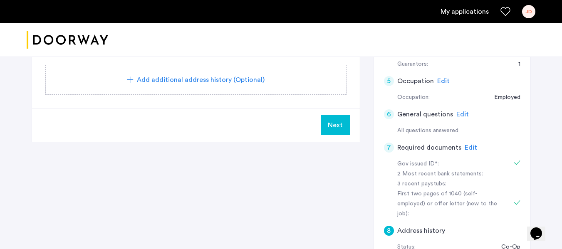
click at [466, 146] on span "Edit" at bounding box center [470, 147] width 12 height 7
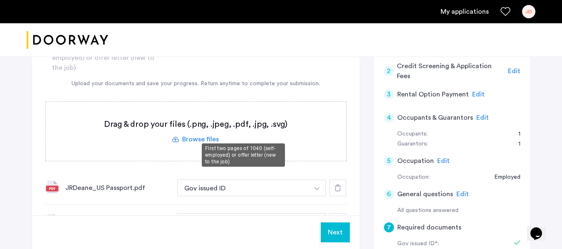
scroll to position [125, 0]
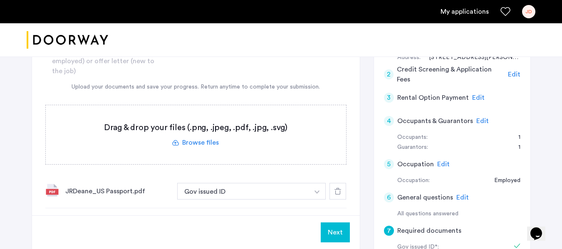
click at [208, 143] on label at bounding box center [196, 134] width 300 height 59
click at [0, 0] on input "file" at bounding box center [0, 0] width 0 height 0
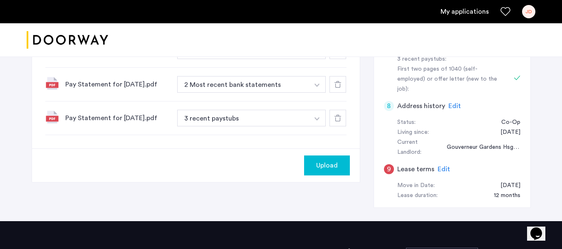
scroll to position [291, 0]
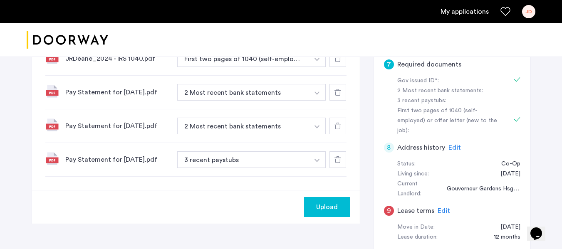
click at [317, 93] on img "button" at bounding box center [316, 92] width 5 height 3
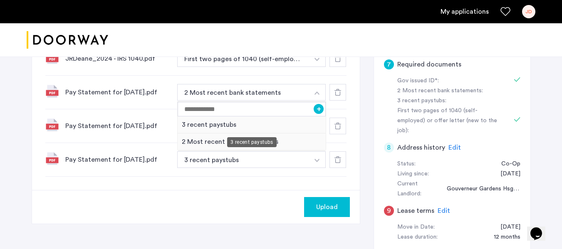
click at [226, 121] on div "3 recent paystubs" at bounding box center [251, 124] width 148 height 17
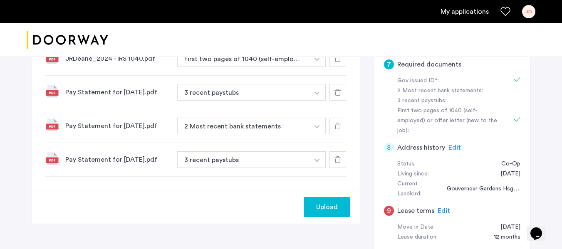
drag, startPoint x: 337, startPoint y: 124, endPoint x: 319, endPoint y: 126, distance: 18.4
click at [337, 125] on icon at bounding box center [337, 126] width 7 height 7
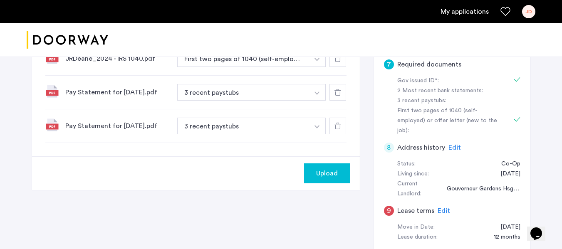
click at [315, 126] on button "button" at bounding box center [316, 126] width 17 height 17
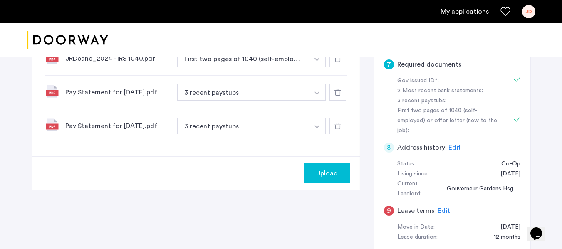
click at [334, 172] on span "Upload" at bounding box center [327, 173] width 22 height 10
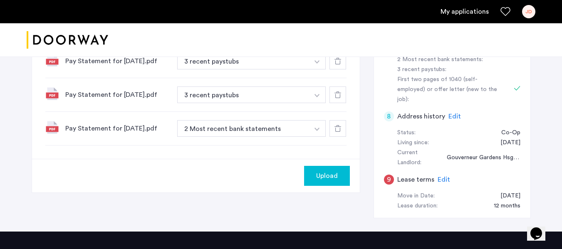
scroll to position [333, 0]
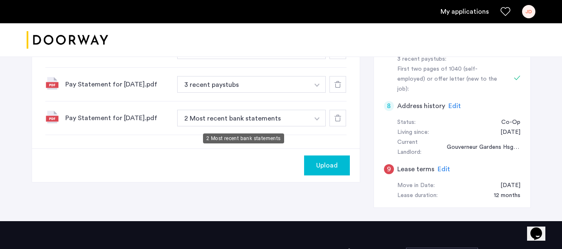
click at [269, 125] on button "2 Most recent bank statements" at bounding box center [243, 118] width 132 height 17
click at [320, 123] on button "button" at bounding box center [316, 118] width 17 height 17
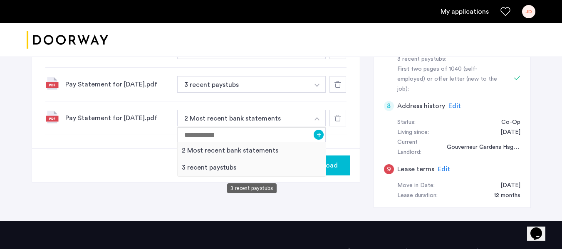
click at [192, 170] on div "3 recent paystubs" at bounding box center [251, 167] width 148 height 17
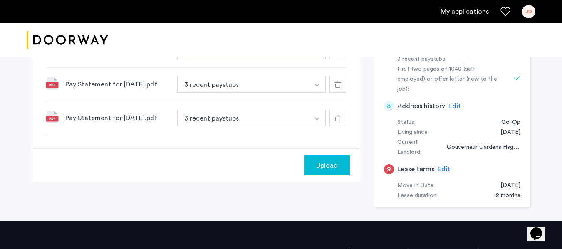
click at [337, 167] on span "Upload" at bounding box center [327, 165] width 22 height 10
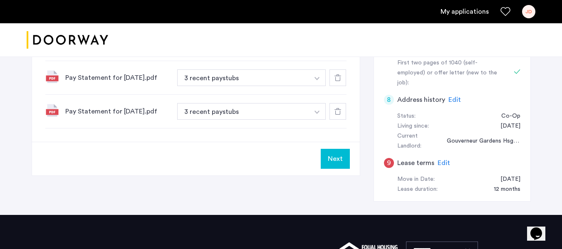
scroll to position [361, 0]
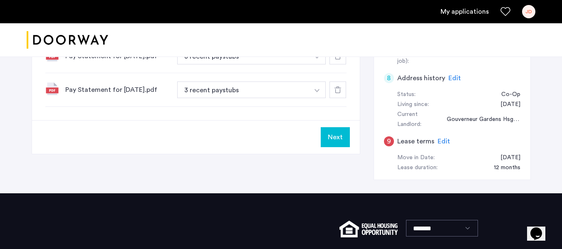
click at [334, 145] on button "Next" at bounding box center [334, 137] width 29 height 20
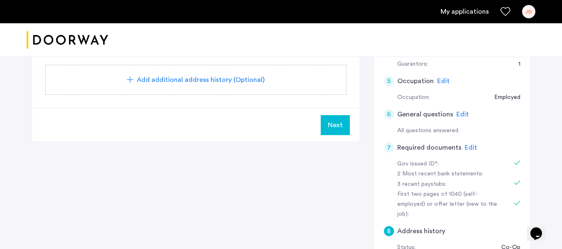
scroll to position [249, 0]
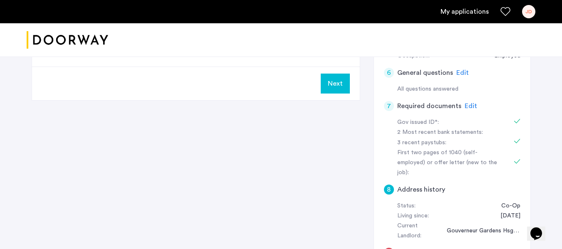
click at [469, 106] on span "Edit" at bounding box center [470, 106] width 12 height 7
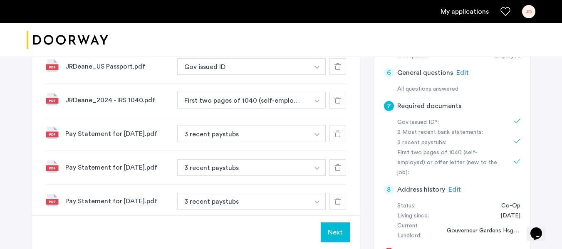
click at [481, 13] on link "My applications" at bounding box center [464, 12] width 48 height 10
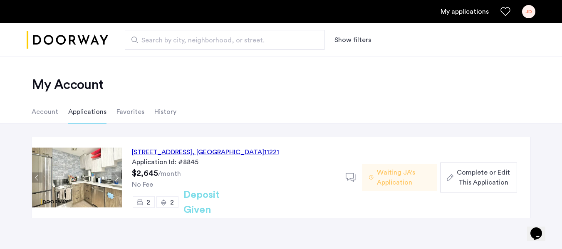
click at [482, 183] on span "Complete or Edit This Application" at bounding box center [482, 178] width 53 height 20
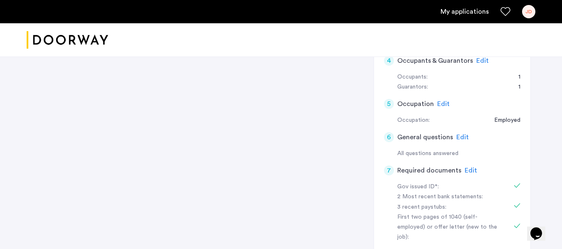
scroll to position [249, 0]
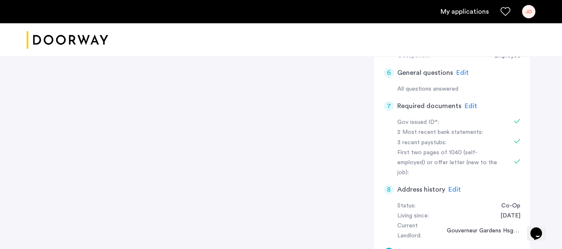
click at [468, 104] on span "Edit" at bounding box center [470, 106] width 12 height 7
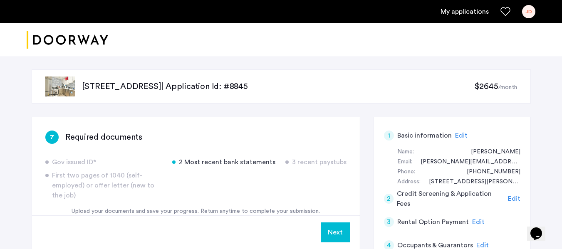
scroll to position [0, 0]
click at [463, 12] on link "My applications" at bounding box center [464, 12] width 48 height 10
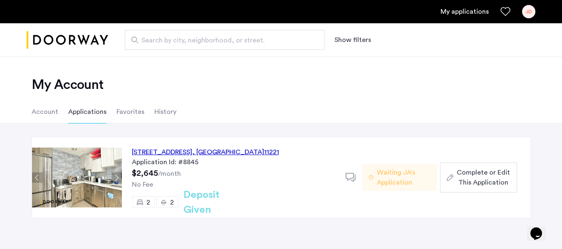
click at [406, 182] on span "Waiting JA's Application" at bounding box center [403, 178] width 53 height 20
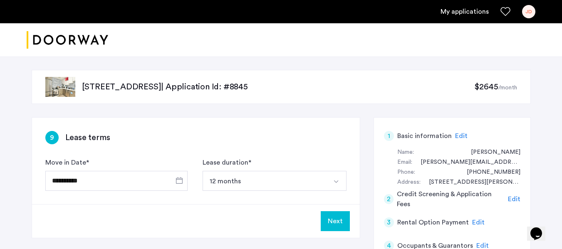
click at [462, 9] on link "My applications" at bounding box center [464, 12] width 48 height 10
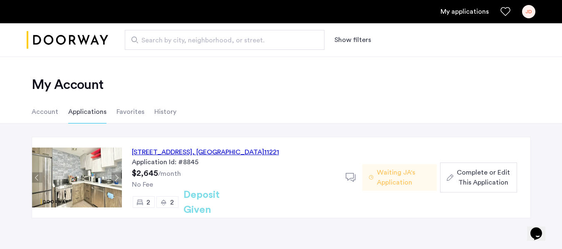
click at [471, 182] on span "Complete or Edit This Application" at bounding box center [482, 178] width 53 height 20
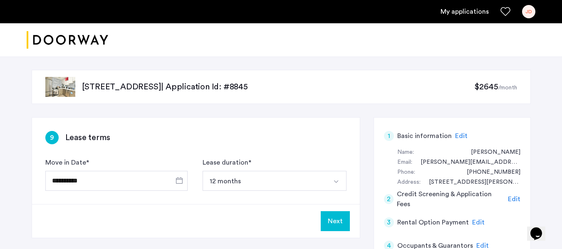
click at [459, 132] on div "Edit" at bounding box center [461, 136] width 12 height 10
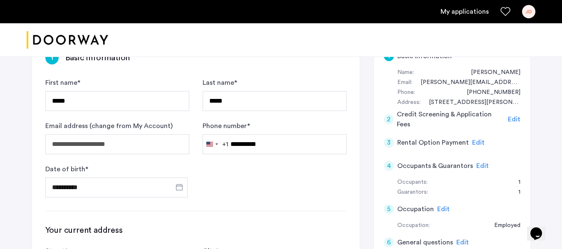
scroll to position [83, 0]
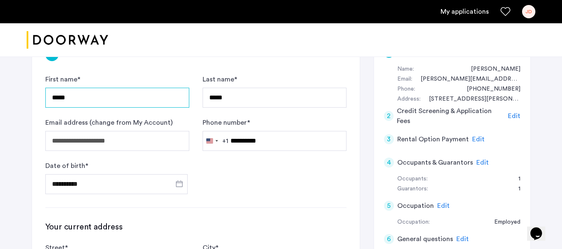
click at [76, 93] on input "*****" at bounding box center [117, 98] width 144 height 20
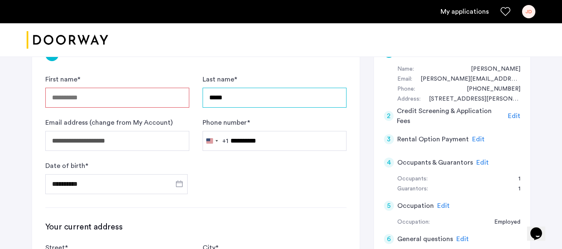
click at [267, 99] on input "*****" at bounding box center [274, 98] width 144 height 20
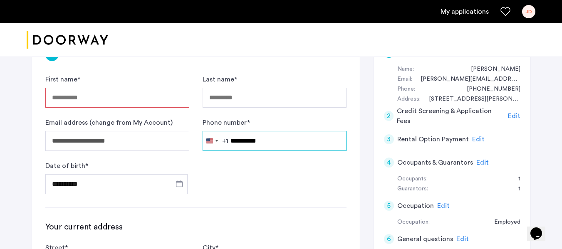
click at [249, 141] on input "**********" at bounding box center [274, 141] width 144 height 20
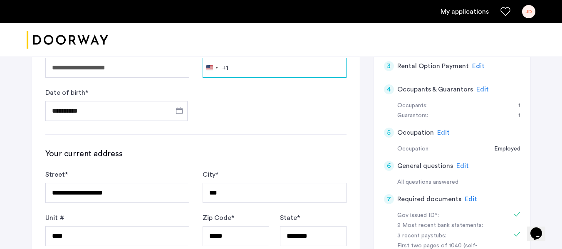
scroll to position [166, 0]
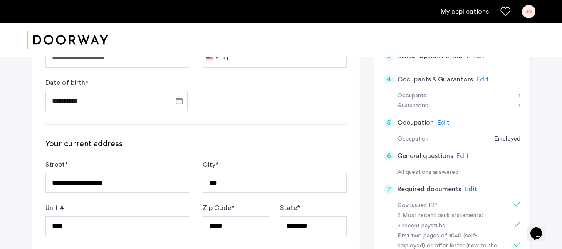
click at [470, 190] on span "Edit" at bounding box center [470, 189] width 12 height 7
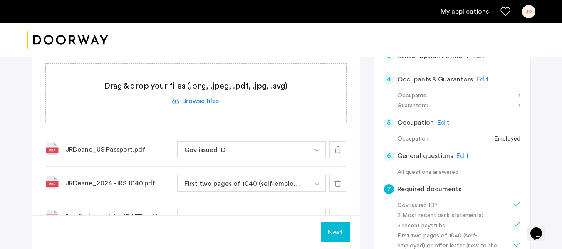
click at [339, 182] on use at bounding box center [337, 183] width 7 height 7
drag, startPoint x: 338, startPoint y: 149, endPoint x: 338, endPoint y: 163, distance: 14.1
click at [338, 150] on icon at bounding box center [337, 149] width 7 height 7
click at [336, 186] on icon at bounding box center [337, 183] width 7 height 7
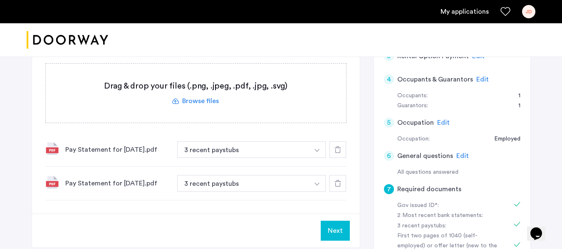
click at [335, 150] on use at bounding box center [337, 149] width 7 height 7
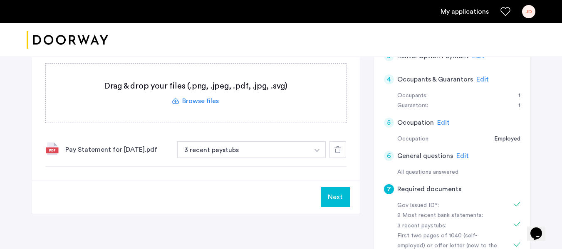
click at [337, 149] on icon at bounding box center [337, 149] width 7 height 7
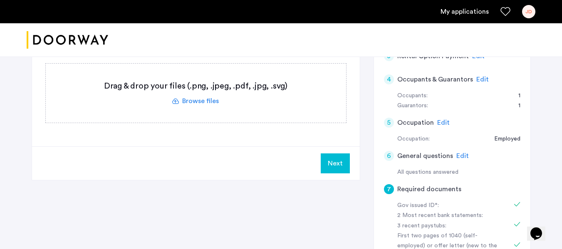
click at [347, 166] on button "Next" at bounding box center [334, 163] width 29 height 20
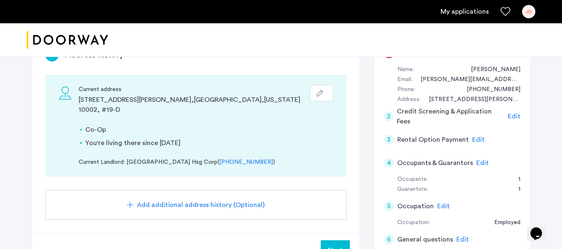
scroll to position [83, 0]
click at [475, 138] on span "Edit" at bounding box center [478, 139] width 12 height 7
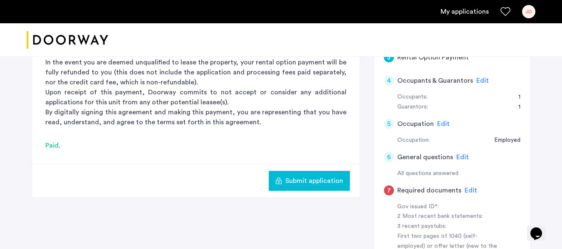
scroll to position [125, 0]
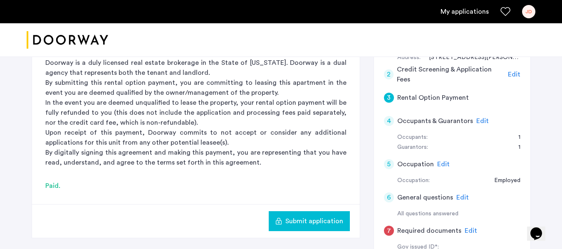
click at [458, 196] on span "Edit" at bounding box center [462, 197] width 12 height 7
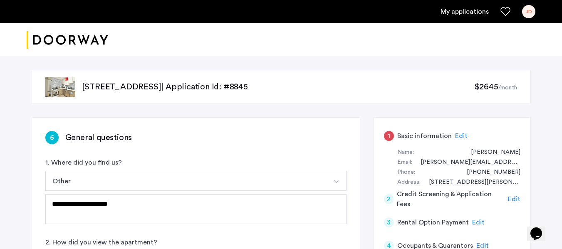
scroll to position [42, 0]
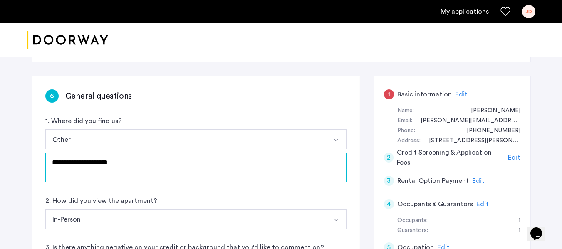
click at [215, 165] on textarea "**********" at bounding box center [195, 168] width 301 height 30
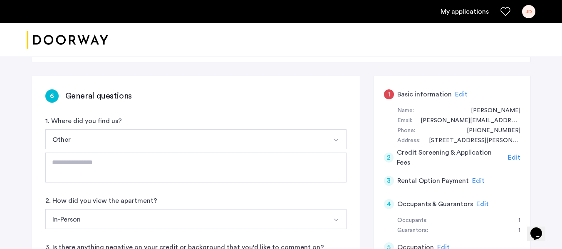
click at [222, 152] on div "Other Streeteasy.com/Zillow.com Apartments.com/ForRent.com Zumper.com/Padmapper…" at bounding box center [195, 155] width 301 height 53
click at [225, 142] on button "Other" at bounding box center [185, 139] width 281 height 20
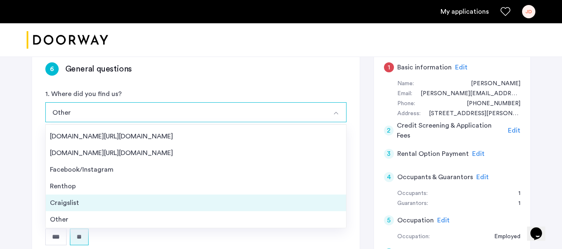
scroll to position [83, 0]
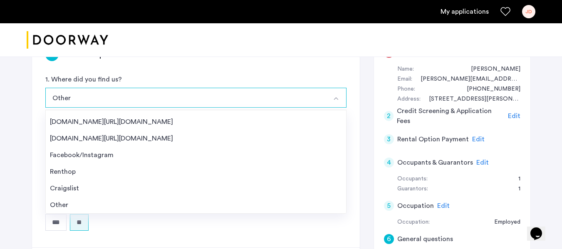
click at [221, 200] on div "Other" at bounding box center [196, 205] width 292 height 10
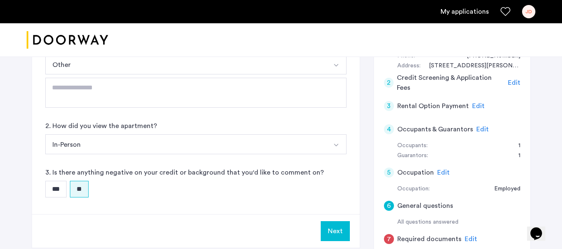
scroll to position [166, 0]
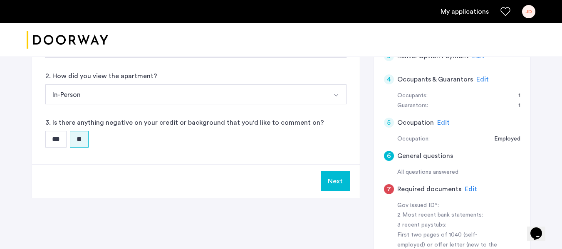
click at [139, 94] on button "In-Person" at bounding box center [185, 94] width 281 height 20
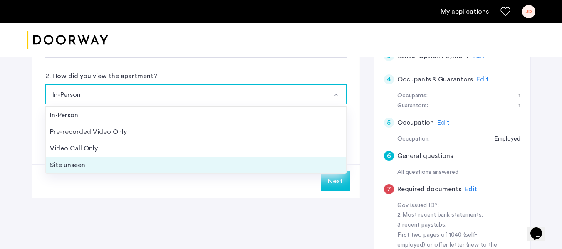
click at [97, 163] on div "Site unseen" at bounding box center [196, 165] width 292 height 10
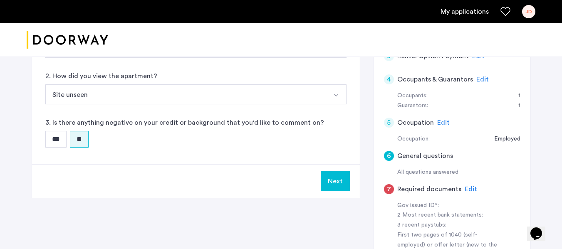
click at [333, 187] on button "Next" at bounding box center [334, 181] width 29 height 20
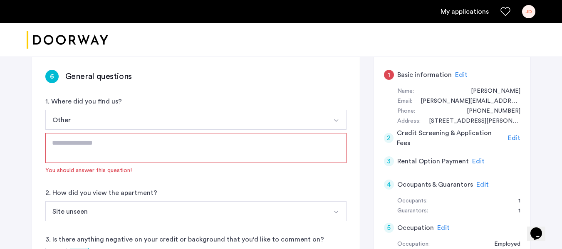
scroll to position [42, 0]
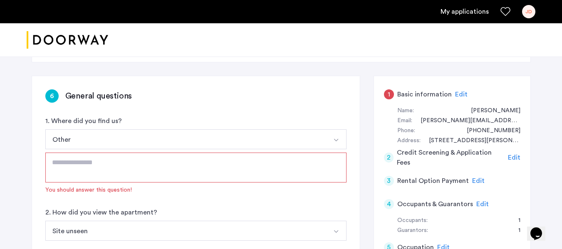
click at [476, 182] on span "Edit" at bounding box center [478, 180] width 12 height 7
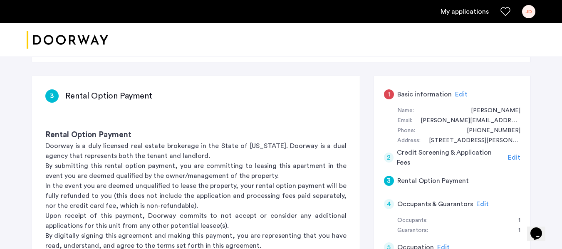
click at [480, 203] on span "Edit" at bounding box center [482, 204] width 12 height 7
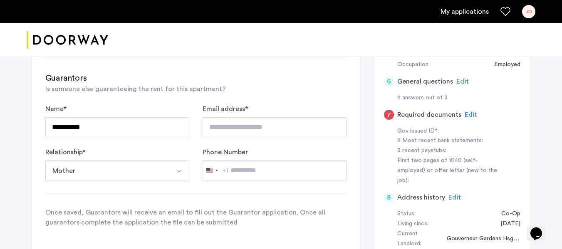
scroll to position [249, 0]
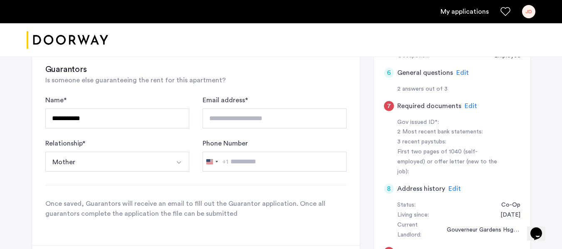
drag, startPoint x: 92, startPoint y: 161, endPoint x: 56, endPoint y: 160, distance: 36.6
click at [56, 160] on button "Mother" at bounding box center [107, 162] width 124 height 20
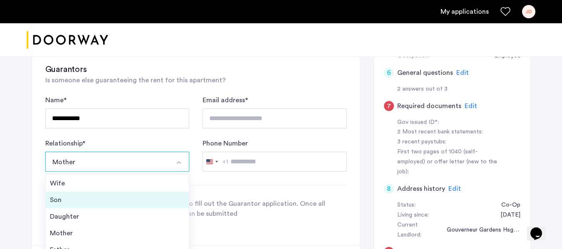
scroll to position [30, 0]
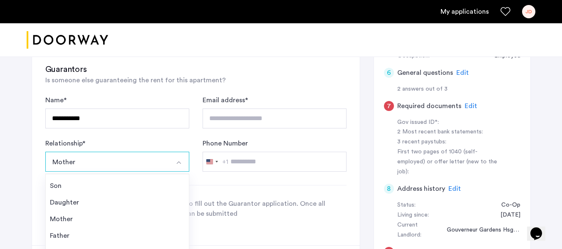
click at [276, 188] on div "**********" at bounding box center [195, 141] width 301 height 155
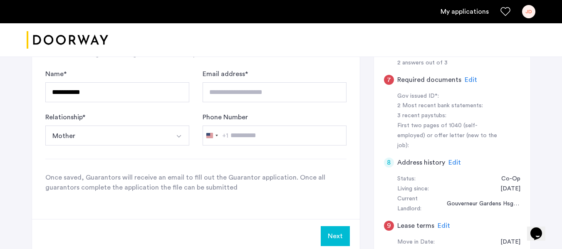
scroll to position [249, 0]
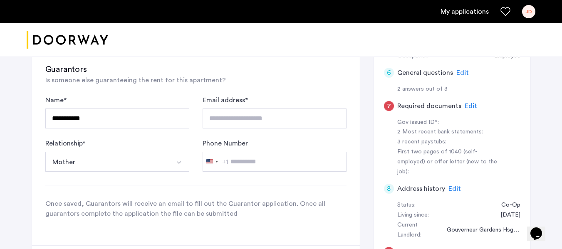
click at [452, 184] on div "Edit" at bounding box center [454, 189] width 12 height 10
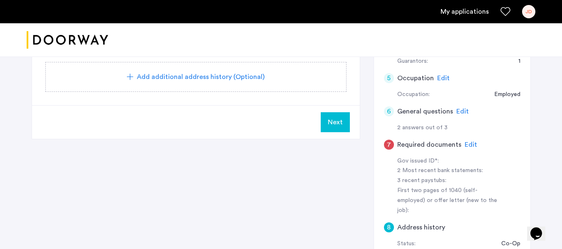
scroll to position [208, 0]
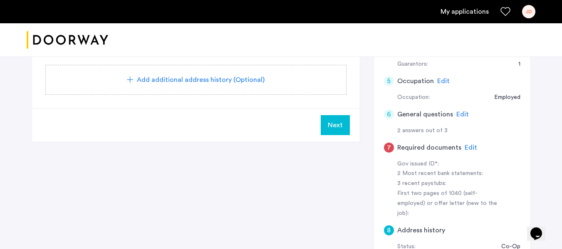
click at [458, 111] on span "Edit" at bounding box center [462, 114] width 12 height 7
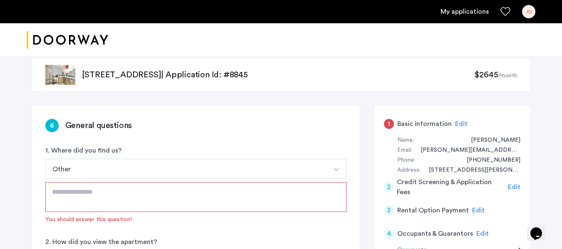
scroll to position [0, 0]
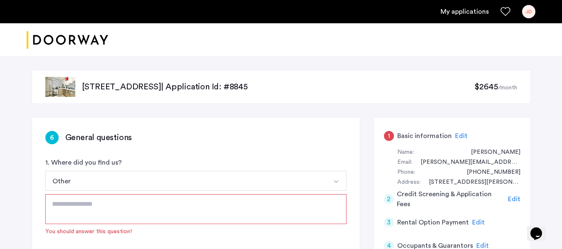
click at [515, 196] on span "Edit" at bounding box center [513, 199] width 12 height 7
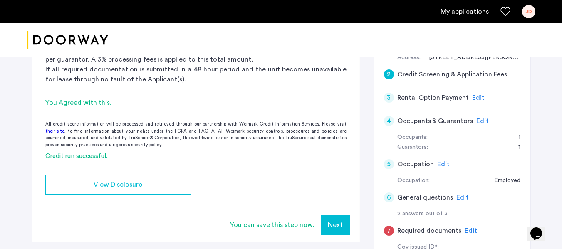
scroll to position [166, 0]
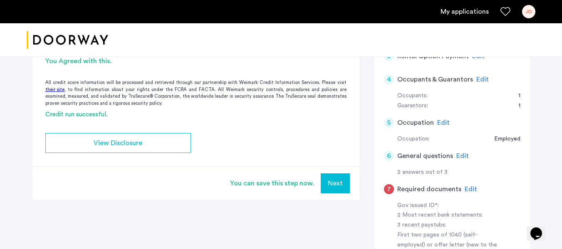
click at [443, 121] on span "Edit" at bounding box center [443, 122] width 12 height 7
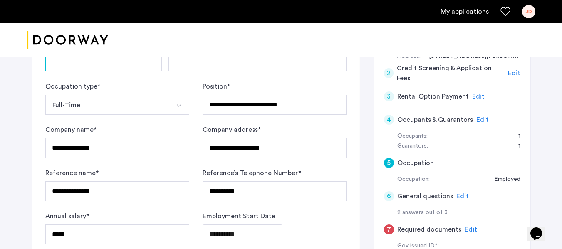
scroll to position [125, 0]
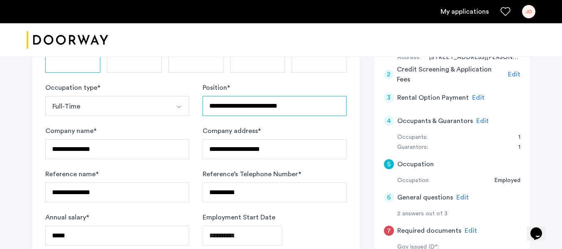
click at [243, 108] on input "**********" at bounding box center [274, 106] width 144 height 20
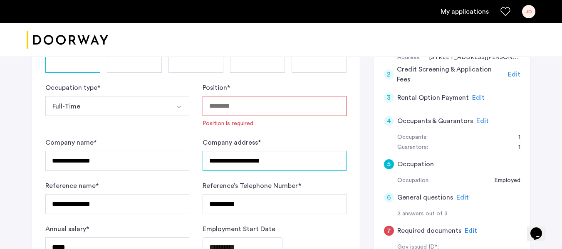
click at [242, 151] on input "**********" at bounding box center [274, 161] width 144 height 20
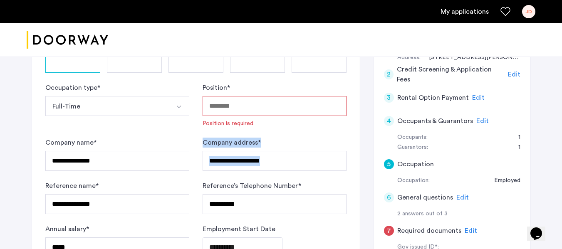
click at [242, 150] on div "**********" at bounding box center [274, 154] width 144 height 33
click at [241, 159] on input "**********" at bounding box center [274, 161] width 144 height 20
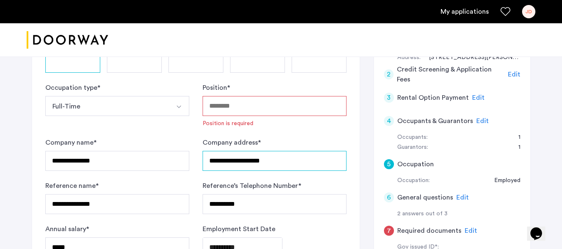
drag, startPoint x: 278, startPoint y: 158, endPoint x: 189, endPoint y: 159, distance: 89.0
click at [189, 159] on form "**********" at bounding box center [195, 170] width 301 height 175
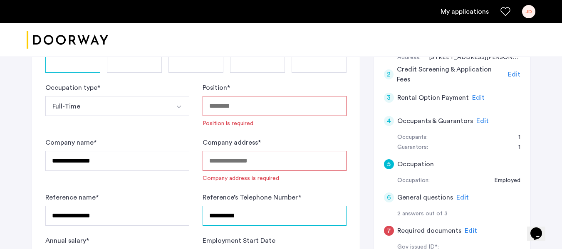
drag, startPoint x: 239, startPoint y: 214, endPoint x: 188, endPoint y: 214, distance: 50.7
click at [188, 214] on form "**********" at bounding box center [195, 176] width 301 height 186
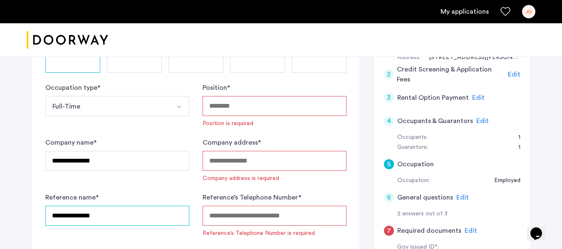
drag, startPoint x: 67, startPoint y: 212, endPoint x: 37, endPoint y: 210, distance: 29.2
click at [37, 210] on div "**********" at bounding box center [196, 143] width 328 height 301
type input "****"
drag, startPoint x: 97, startPoint y: 217, endPoint x: 39, endPoint y: 211, distance: 58.5
click at [39, 211] on div "**********" at bounding box center [196, 143] width 328 height 301
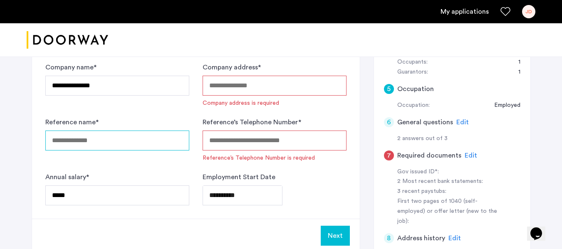
scroll to position [208, 0]
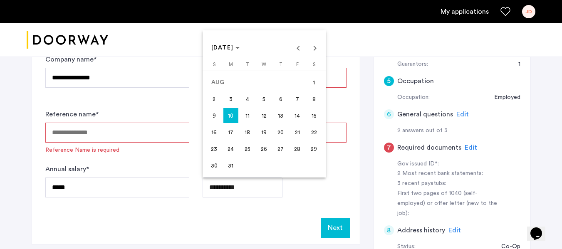
drag, startPoint x: 250, startPoint y: 186, endPoint x: 208, endPoint y: 185, distance: 41.6
click at [114, 188] on div at bounding box center [281, 124] width 562 height 249
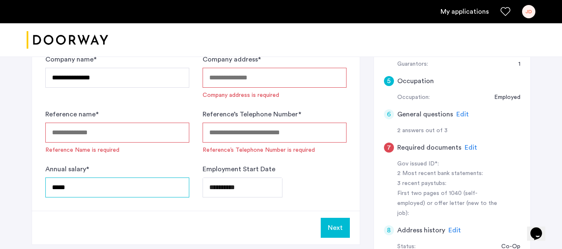
click at [103, 184] on input "*****" at bounding box center [117, 187] width 144 height 20
click at [86, 187] on input "*****" at bounding box center [117, 187] width 144 height 20
click at [85, 187] on input "*****" at bounding box center [117, 187] width 144 height 20
drag, startPoint x: 85, startPoint y: 187, endPoint x: 52, endPoint y: 184, distance: 33.8
click at [52, 184] on input "*****" at bounding box center [117, 187] width 144 height 20
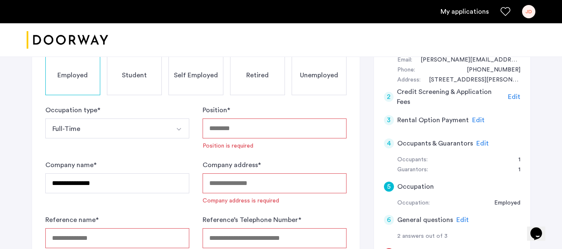
scroll to position [83, 0]
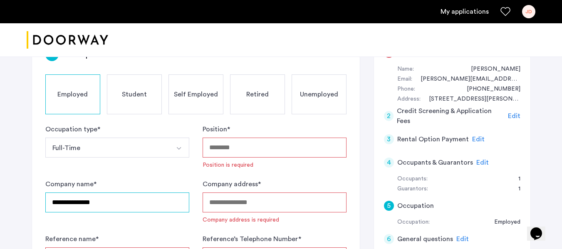
drag, startPoint x: 118, startPoint y: 209, endPoint x: 24, endPoint y: 193, distance: 95.3
click at [23, 194] on div "**********" at bounding box center [281, 221] width 524 height 497
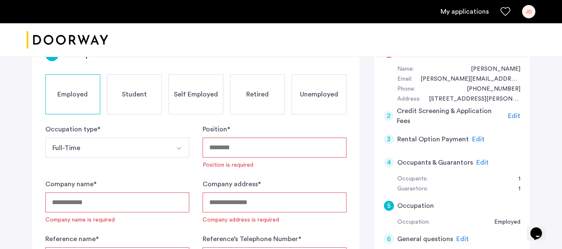
click at [316, 93] on span "Unemployed" at bounding box center [319, 94] width 38 height 10
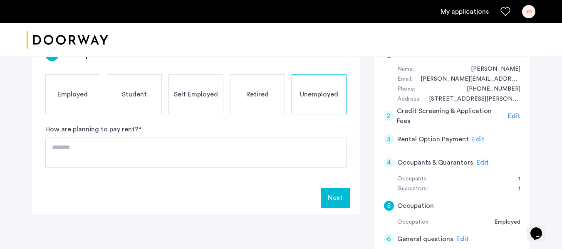
click at [261, 99] on div "Retired" at bounding box center [257, 94] width 55 height 40
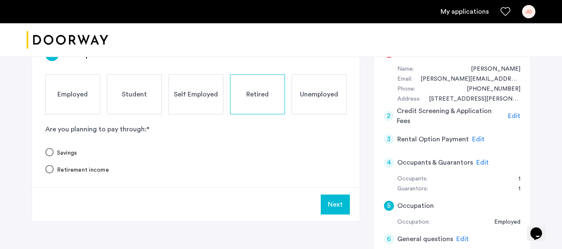
click at [192, 98] on span "Self Employed" at bounding box center [196, 94] width 44 height 10
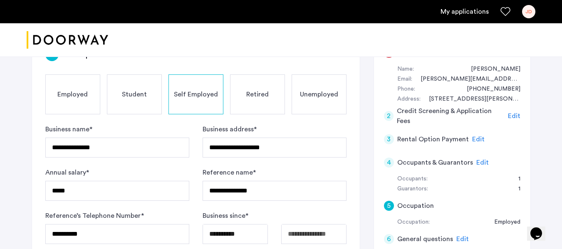
click at [74, 89] on div "Employed" at bounding box center [72, 94] width 55 height 40
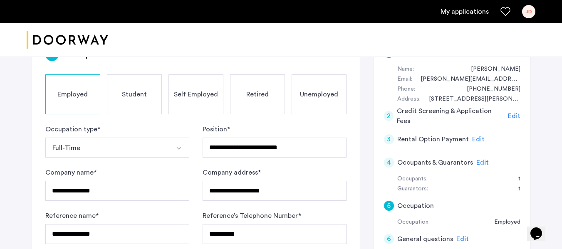
click at [188, 103] on div "Self Employed" at bounding box center [195, 94] width 55 height 40
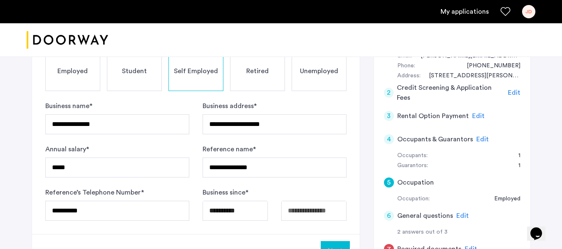
scroll to position [125, 0]
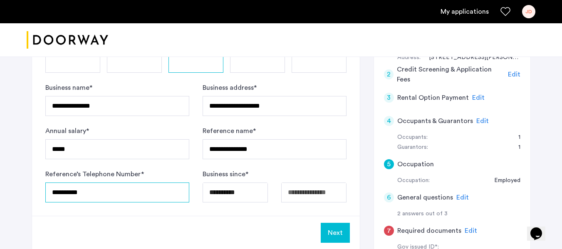
drag, startPoint x: 65, startPoint y: 194, endPoint x: 24, endPoint y: 188, distance: 41.1
click at [24, 188] on div "**********" at bounding box center [281, 180] width 524 height 497
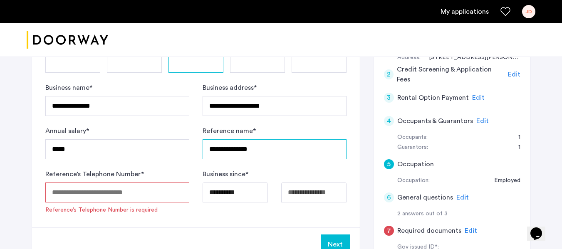
drag, startPoint x: 243, startPoint y: 150, endPoint x: 183, endPoint y: 146, distance: 60.4
click at [187, 146] on form "**********" at bounding box center [195, 148] width 301 height 131
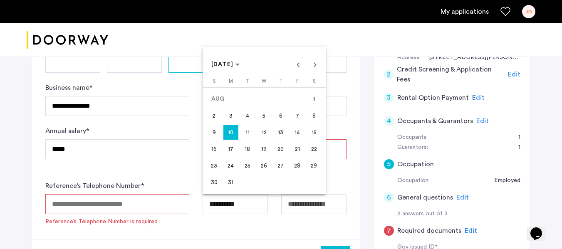
drag, startPoint x: 251, startPoint y: 187, endPoint x: 200, endPoint y: 185, distance: 51.1
click at [200, 124] on body "**********" at bounding box center [281, -1] width 562 height 249
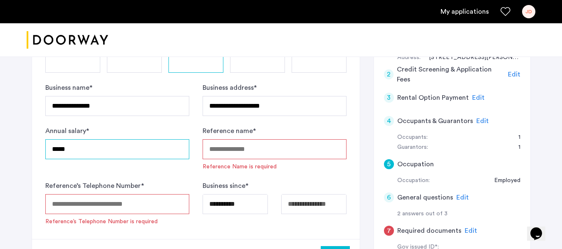
drag, startPoint x: 143, startPoint y: 148, endPoint x: 14, endPoint y: 141, distance: 128.6
click at [14, 141] on div "**********" at bounding box center [281, 180] width 562 height 497
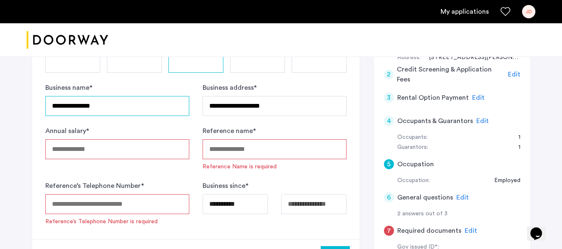
drag, startPoint x: 84, startPoint y: 101, endPoint x: 24, endPoint y: 100, distance: 60.3
click at [25, 100] on div "**********" at bounding box center [281, 180] width 524 height 497
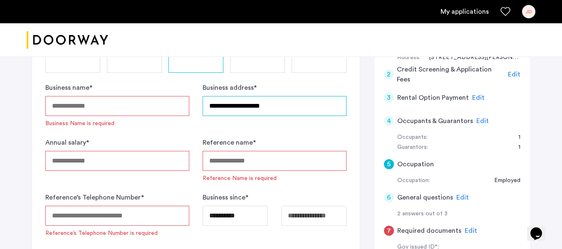
drag, startPoint x: 283, startPoint y: 106, endPoint x: 180, endPoint y: 104, distance: 103.1
click at [187, 104] on form "**********" at bounding box center [195, 160] width 301 height 155
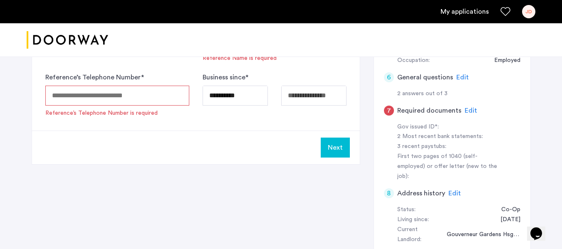
scroll to position [249, 0]
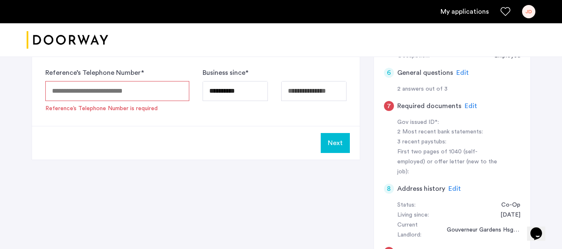
click at [342, 141] on button "Next" at bounding box center [334, 143] width 29 height 20
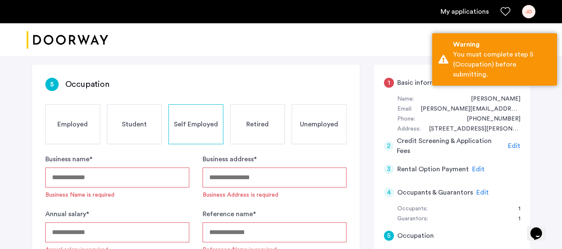
scroll to position [42, 0]
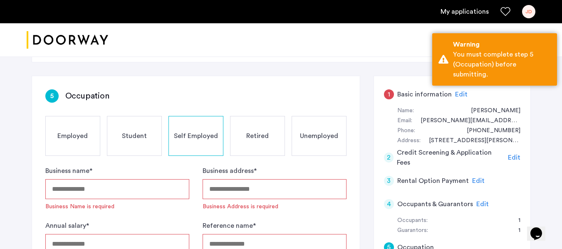
click at [74, 135] on span "Employed" at bounding box center [72, 136] width 30 height 10
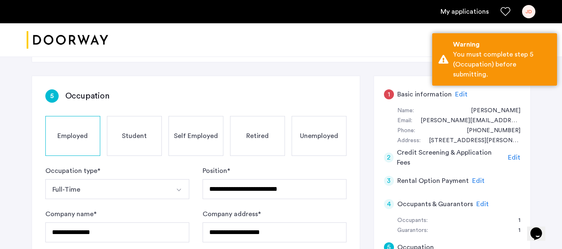
click at [336, 141] on div "Unemployed" at bounding box center [318, 136] width 55 height 40
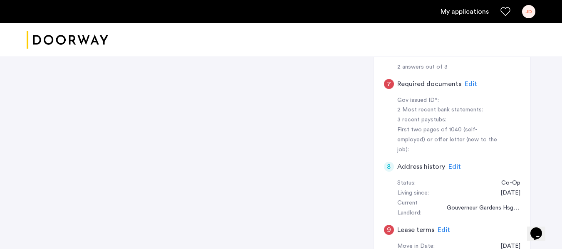
scroll to position [291, 0]
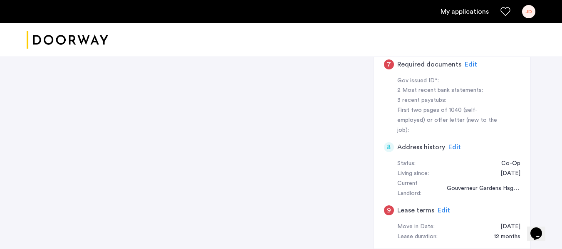
click at [456, 144] on span "Edit" at bounding box center [454, 147] width 12 height 7
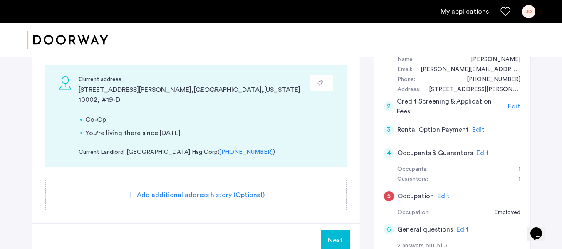
scroll to position [83, 0]
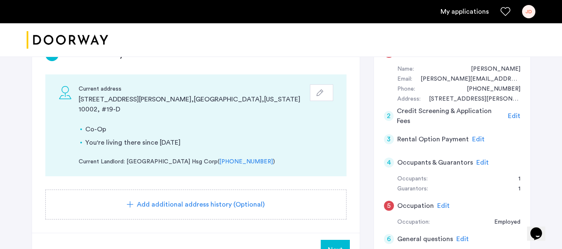
click at [319, 94] on icon "button" at bounding box center [319, 92] width 7 height 7
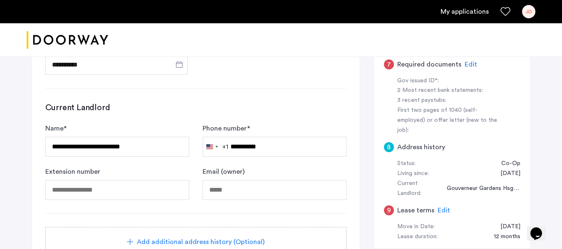
scroll to position [333, 0]
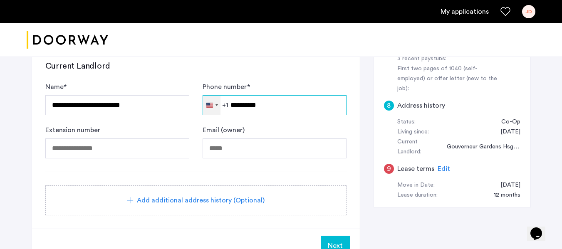
drag, startPoint x: 276, startPoint y: 97, endPoint x: 204, endPoint y: 96, distance: 71.9
click at [204, 96] on div "United States +1 +1 244 results found Afghanistan +93 Åland Islands +358 Albani…" at bounding box center [274, 105] width 144 height 20
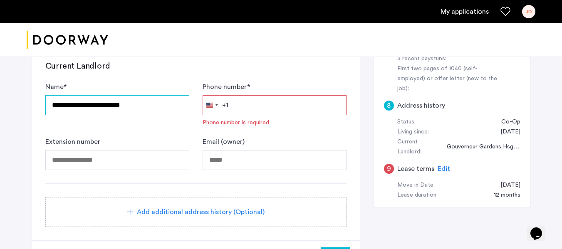
drag, startPoint x: 118, startPoint y: 102, endPoint x: 32, endPoint y: 103, distance: 86.0
click at [33, 99] on div "**********" at bounding box center [196, 12] width 328 height 455
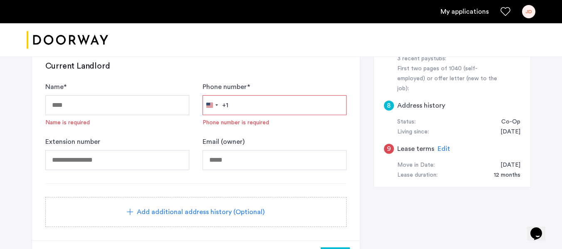
click at [175, 212] on span "Add additional address history (Optional)" at bounding box center [201, 212] width 128 height 10
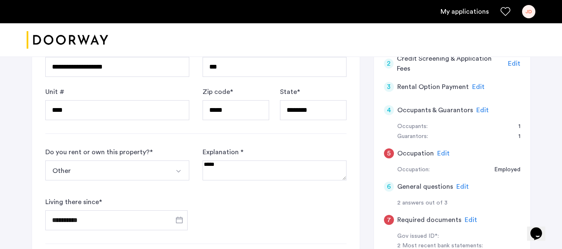
scroll to position [125, 0]
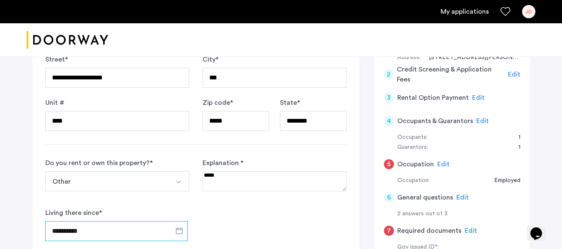
drag, startPoint x: 99, startPoint y: 223, endPoint x: 59, endPoint y: 216, distance: 41.3
click at [59, 216] on div "**********" at bounding box center [117, 224] width 144 height 33
drag, startPoint x: 89, startPoint y: 175, endPoint x: 54, endPoint y: 170, distance: 35.3
click at [54, 170] on div "Do you rent or own this property? * Other I rent this property I own this prope…" at bounding box center [117, 178] width 144 height 40
drag, startPoint x: 193, startPoint y: 172, endPoint x: 186, endPoint y: 173, distance: 7.1
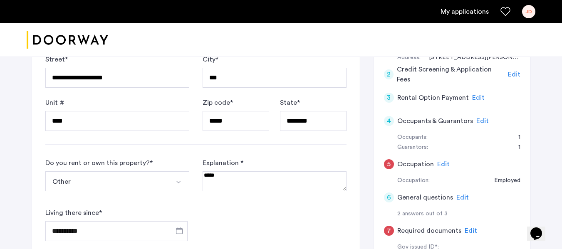
click at [185, 171] on div "**********" at bounding box center [195, 199] width 301 height 83
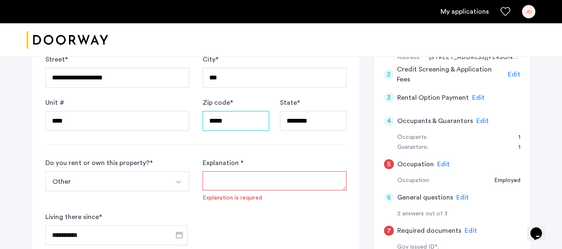
drag, startPoint x: 249, startPoint y: 117, endPoint x: 189, endPoint y: 117, distance: 60.3
click at [190, 117] on div "**********" at bounding box center [195, 92] width 301 height 76
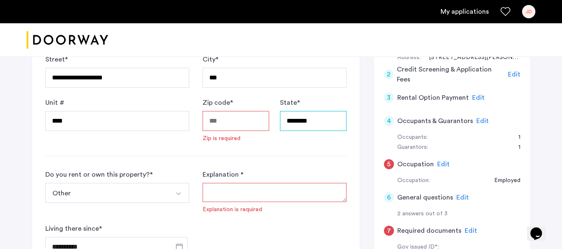
drag, startPoint x: 307, startPoint y: 118, endPoint x: 263, endPoint y: 118, distance: 44.5
click at [264, 116] on div "Zip code * Zip is required State * ********" at bounding box center [274, 120] width 144 height 45
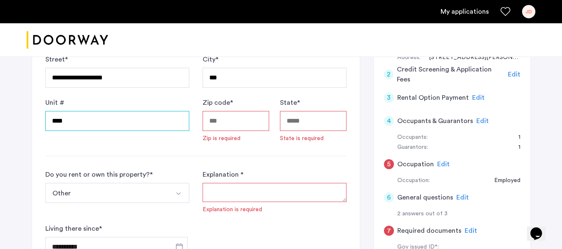
drag, startPoint x: 98, startPoint y: 121, endPoint x: 44, endPoint y: 119, distance: 54.1
click at [47, 120] on input "****" at bounding box center [117, 121] width 144 height 20
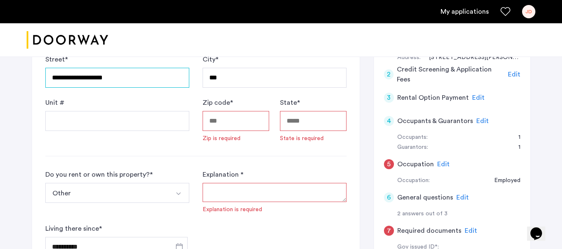
drag, startPoint x: 88, startPoint y: 76, endPoint x: 44, endPoint y: 75, distance: 44.5
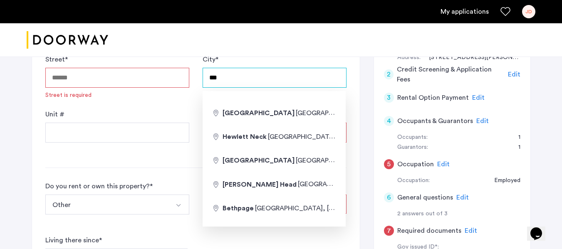
drag, startPoint x: 214, startPoint y: 76, endPoint x: 189, endPoint y: 76, distance: 24.9
click at [189, 76] on div "Street * Street is required City * *** Unit # Zip code * Zip is required State …" at bounding box center [195, 104] width 301 height 100
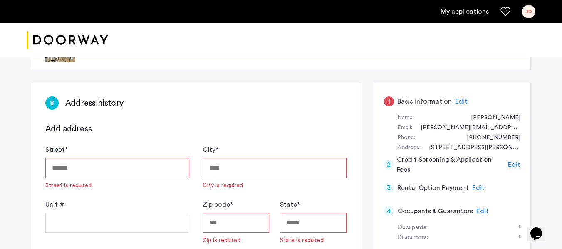
scroll to position [0, 0]
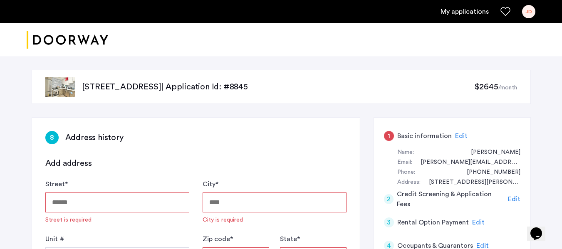
drag, startPoint x: 473, startPoint y: 12, endPoint x: 470, endPoint y: 16, distance: 5.6
click at [473, 12] on link "My applications" at bounding box center [464, 12] width 48 height 10
